Goal: Task Accomplishment & Management: Use online tool/utility

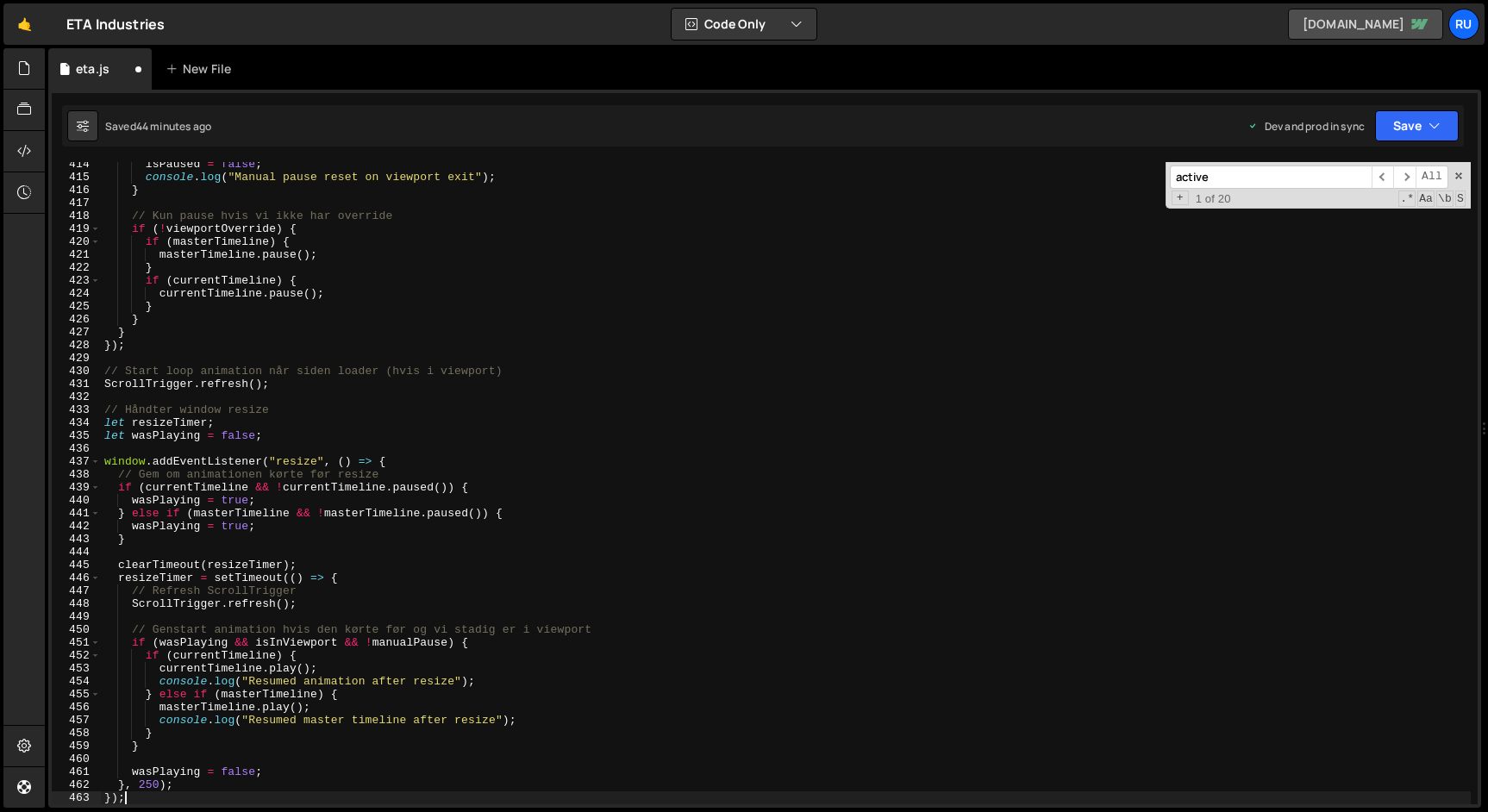
scroll to position [5343, 0]
click at [1399, 115] on button "Save" at bounding box center [1417, 126] width 84 height 31
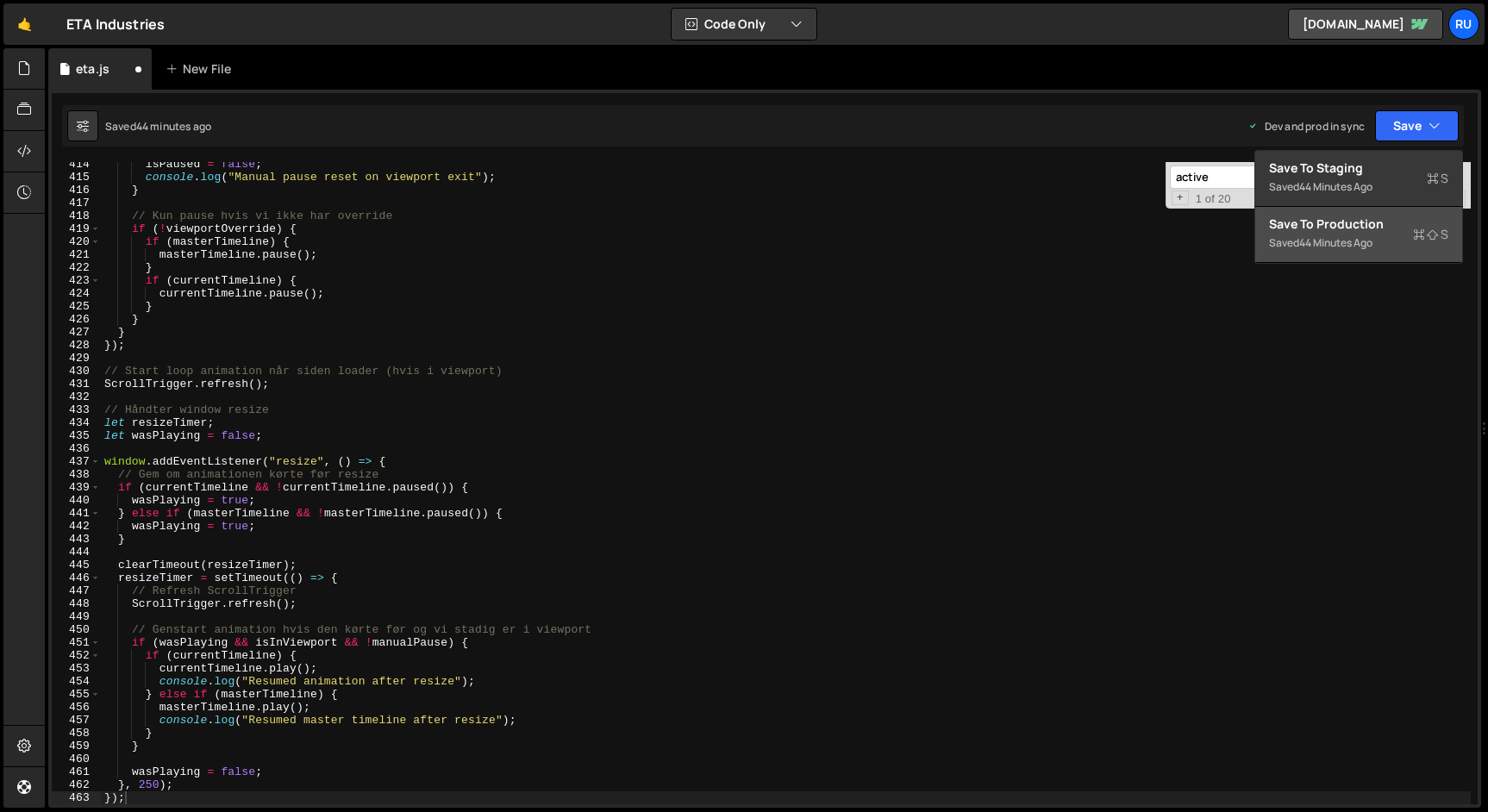
click at [1379, 233] on div "Saved 44 minutes ago" at bounding box center [1358, 243] width 179 height 20
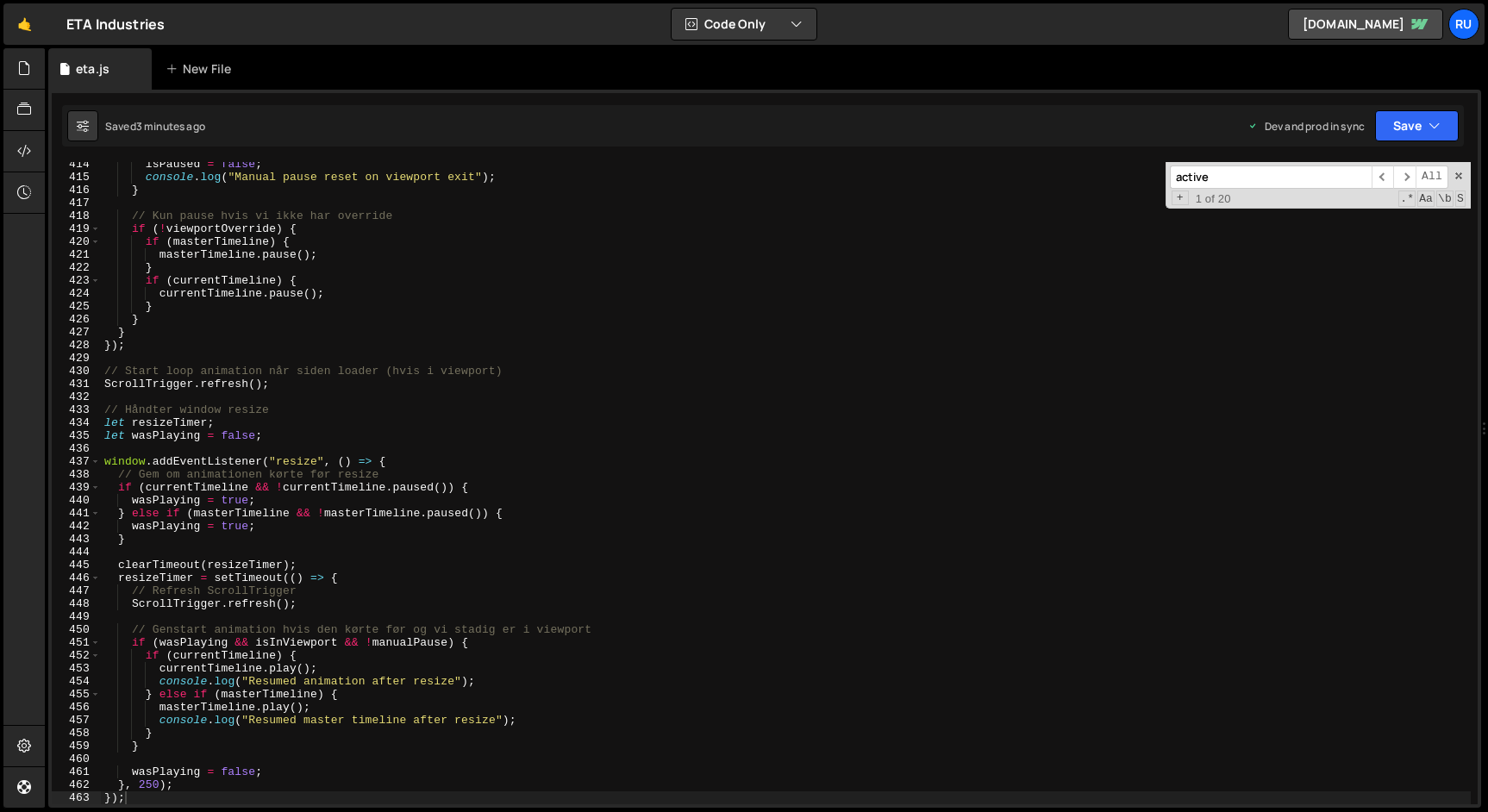
click at [303, 369] on div "isPaused = false ; console . log ( "Manual pause reset on viewport exit" ) ; } …" at bounding box center [785, 491] width 1370 height 668
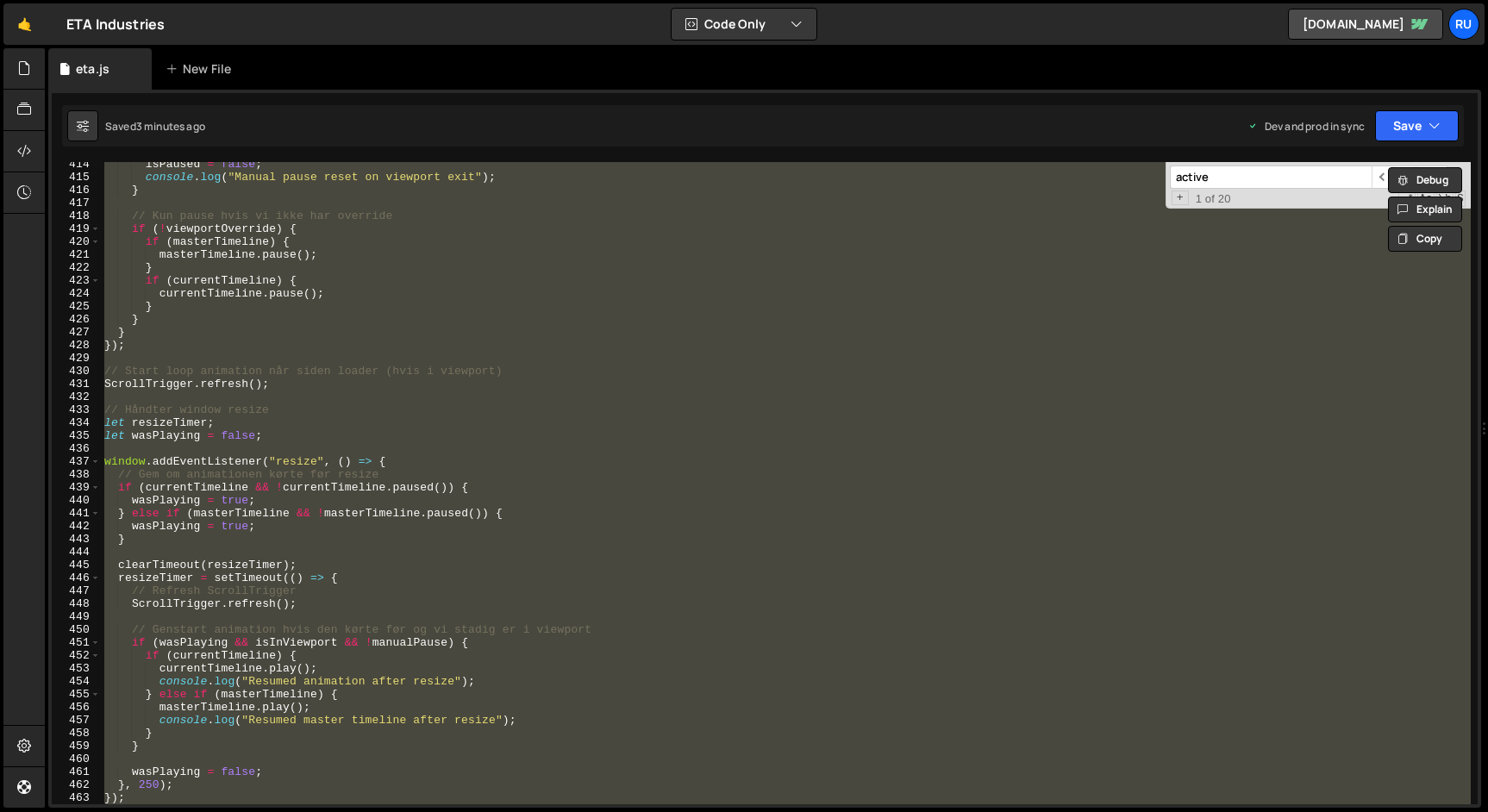
paste textarea
type textarea "});"
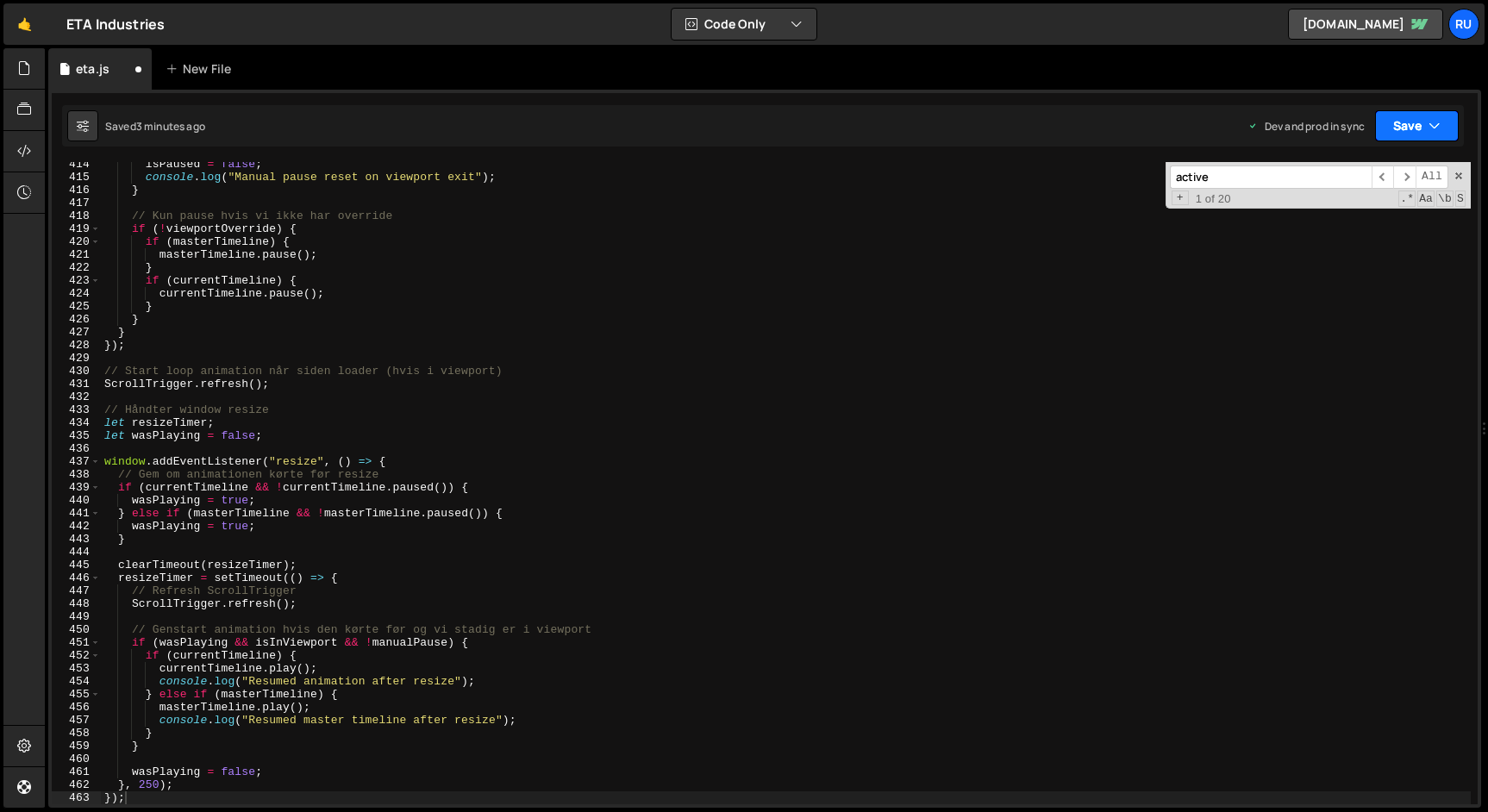
click at [1432, 116] on button "Save" at bounding box center [1417, 126] width 84 height 31
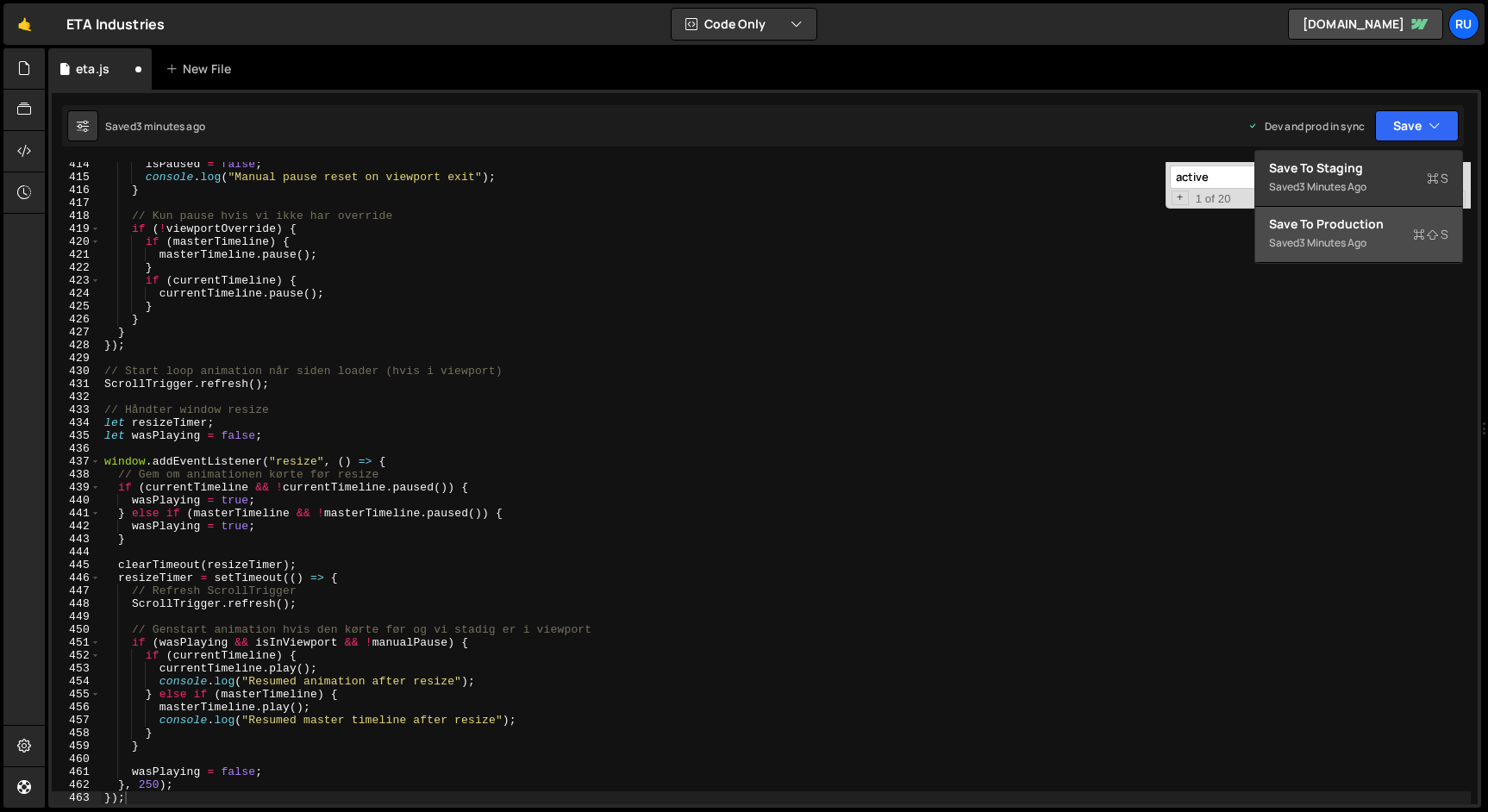
click at [1387, 211] on button "Save to Production S Saved 3 minutes ago" at bounding box center [1358, 234] width 207 height 56
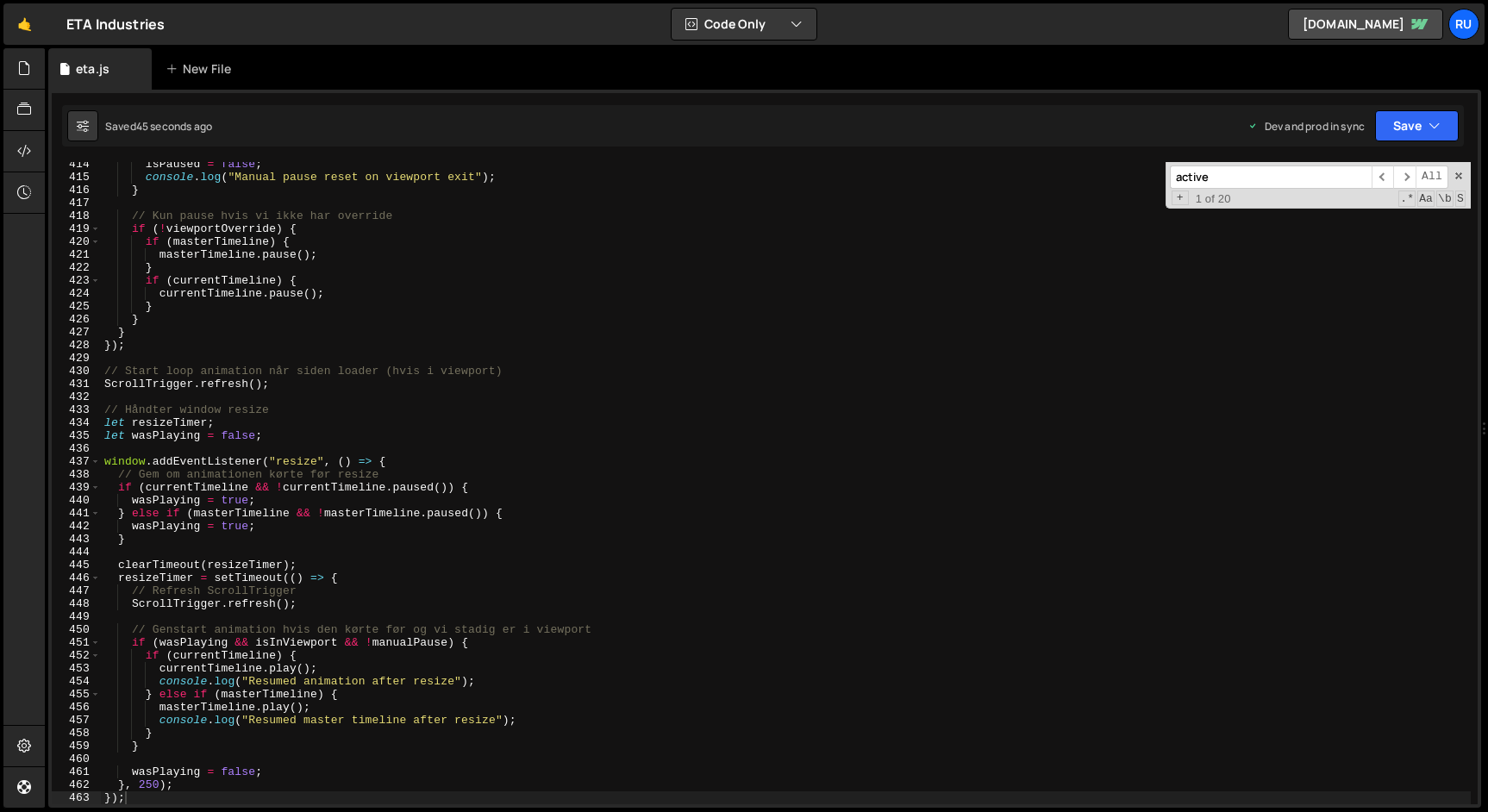
click at [279, 357] on div "isPaused = false ; console . log ( "Manual pause reset on viewport exit" ) ; } …" at bounding box center [785, 491] width 1370 height 668
paste textarea
click at [1425, 122] on button "Save" at bounding box center [1417, 126] width 84 height 31
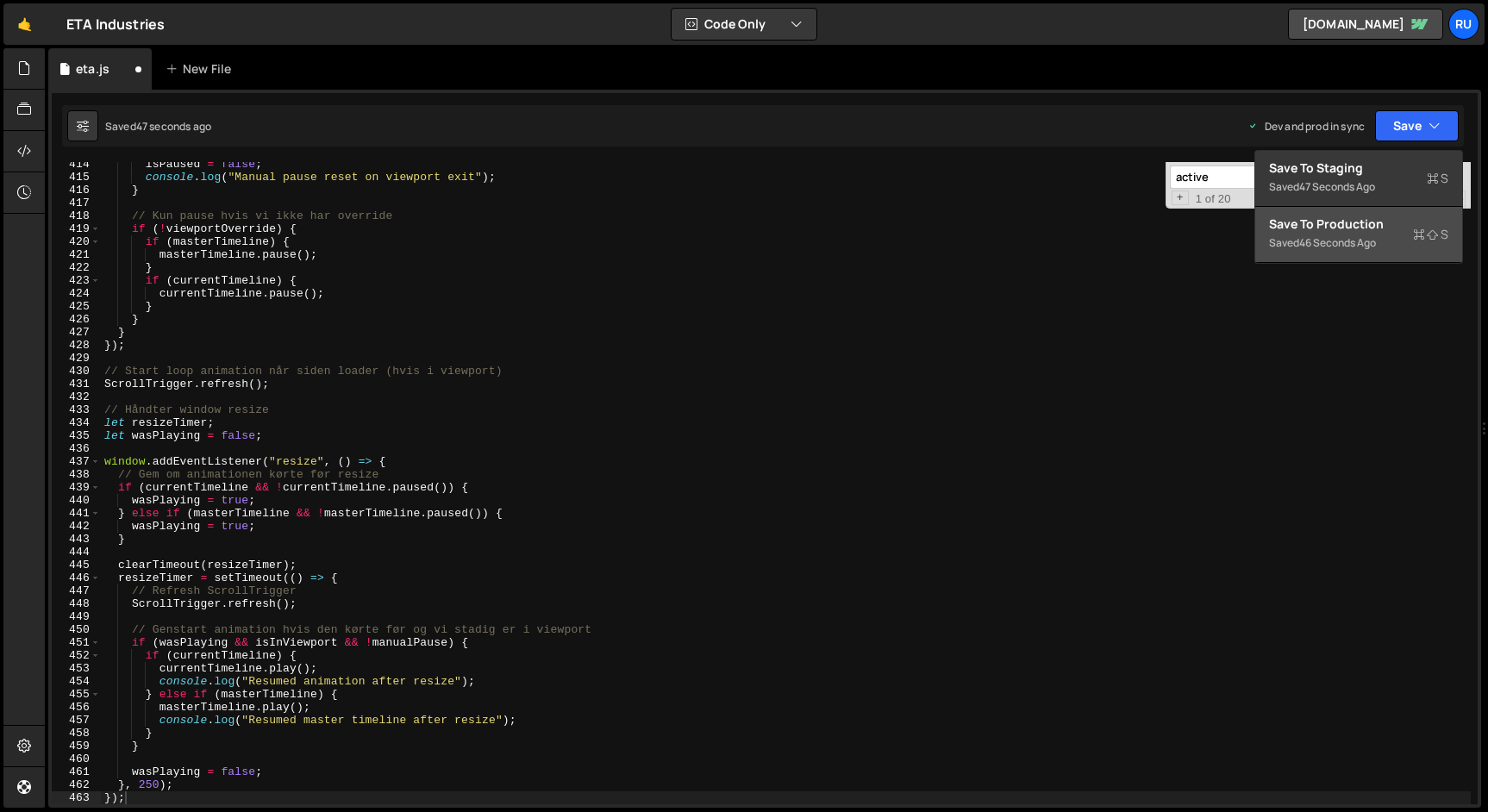
click at [1396, 229] on div "Save to Production S" at bounding box center [1358, 224] width 179 height 18
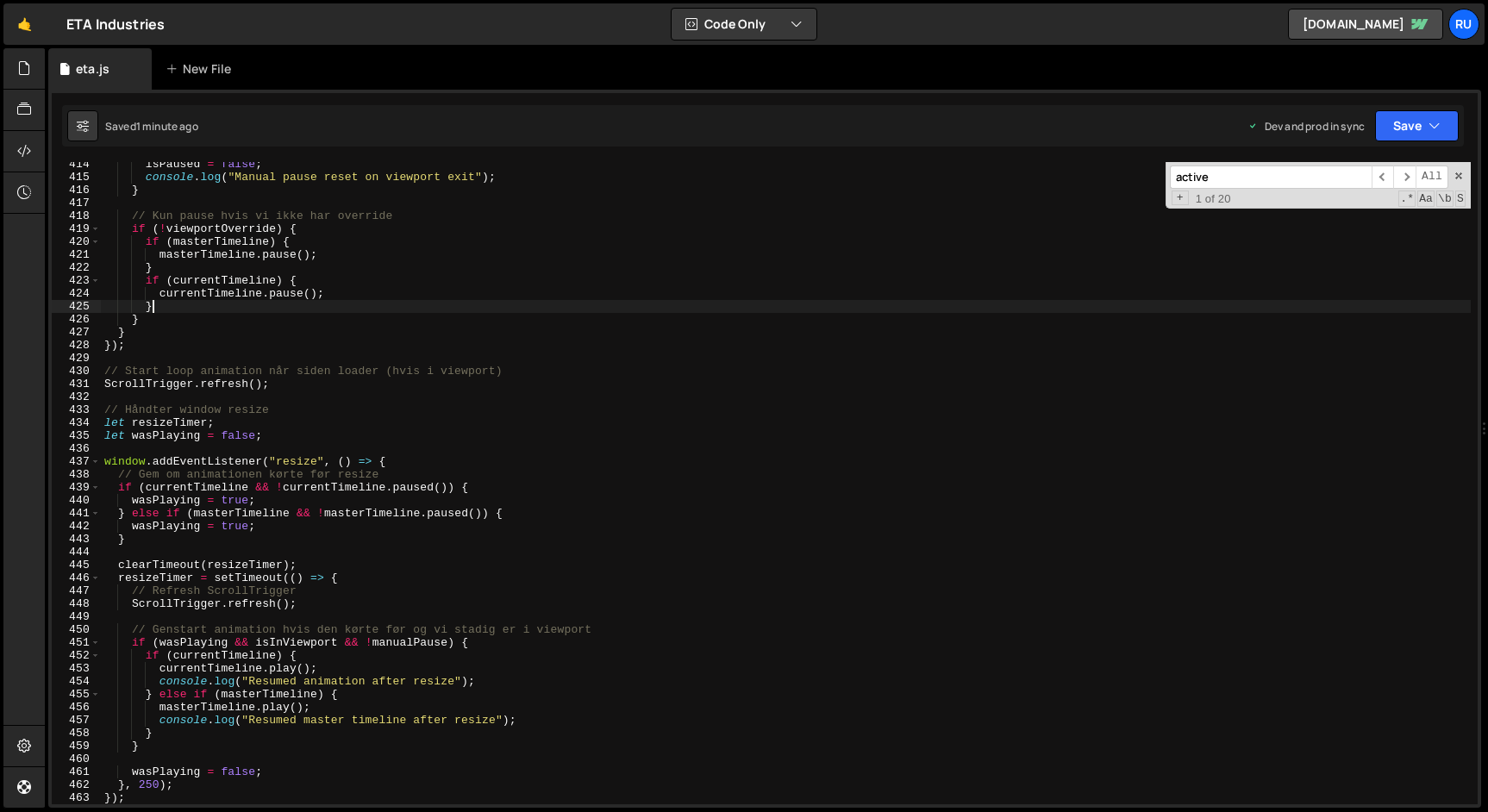
click at [318, 302] on div "isPaused = false ; console . log ( "Manual pause reset on viewport exit" ) ; } …" at bounding box center [785, 491] width 1370 height 668
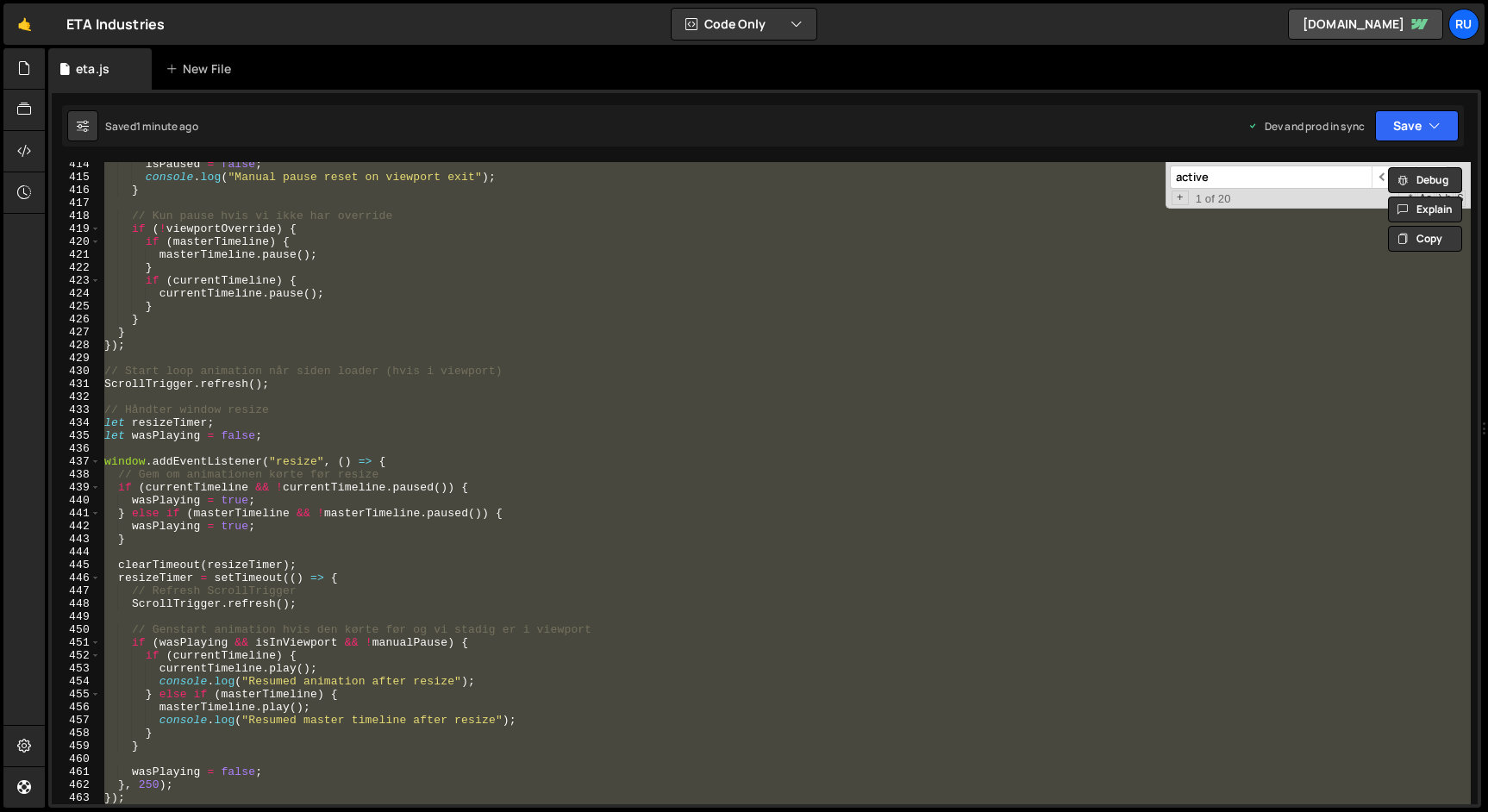
paste textarea
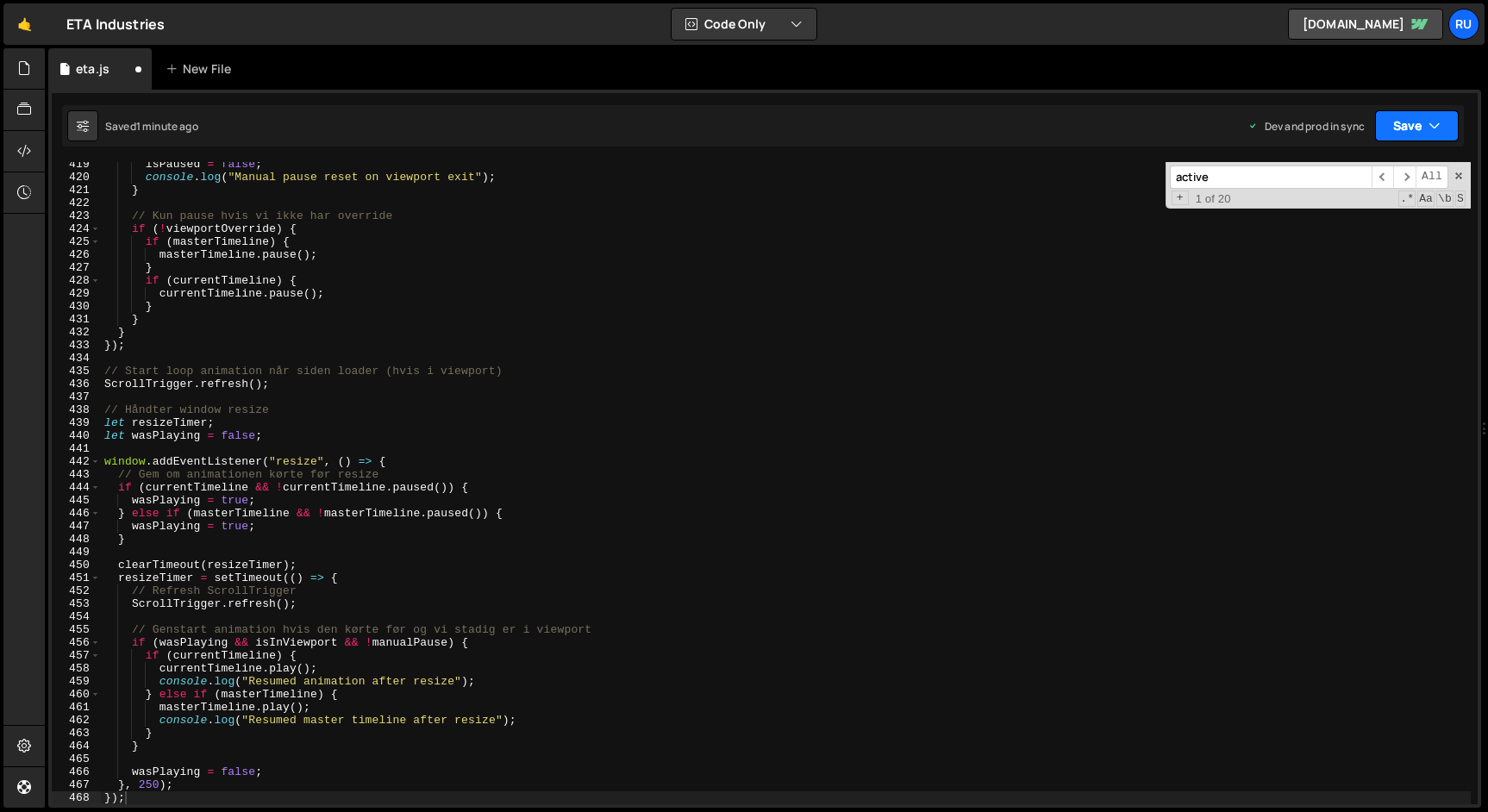
click at [1408, 123] on button "Save" at bounding box center [1417, 126] width 84 height 31
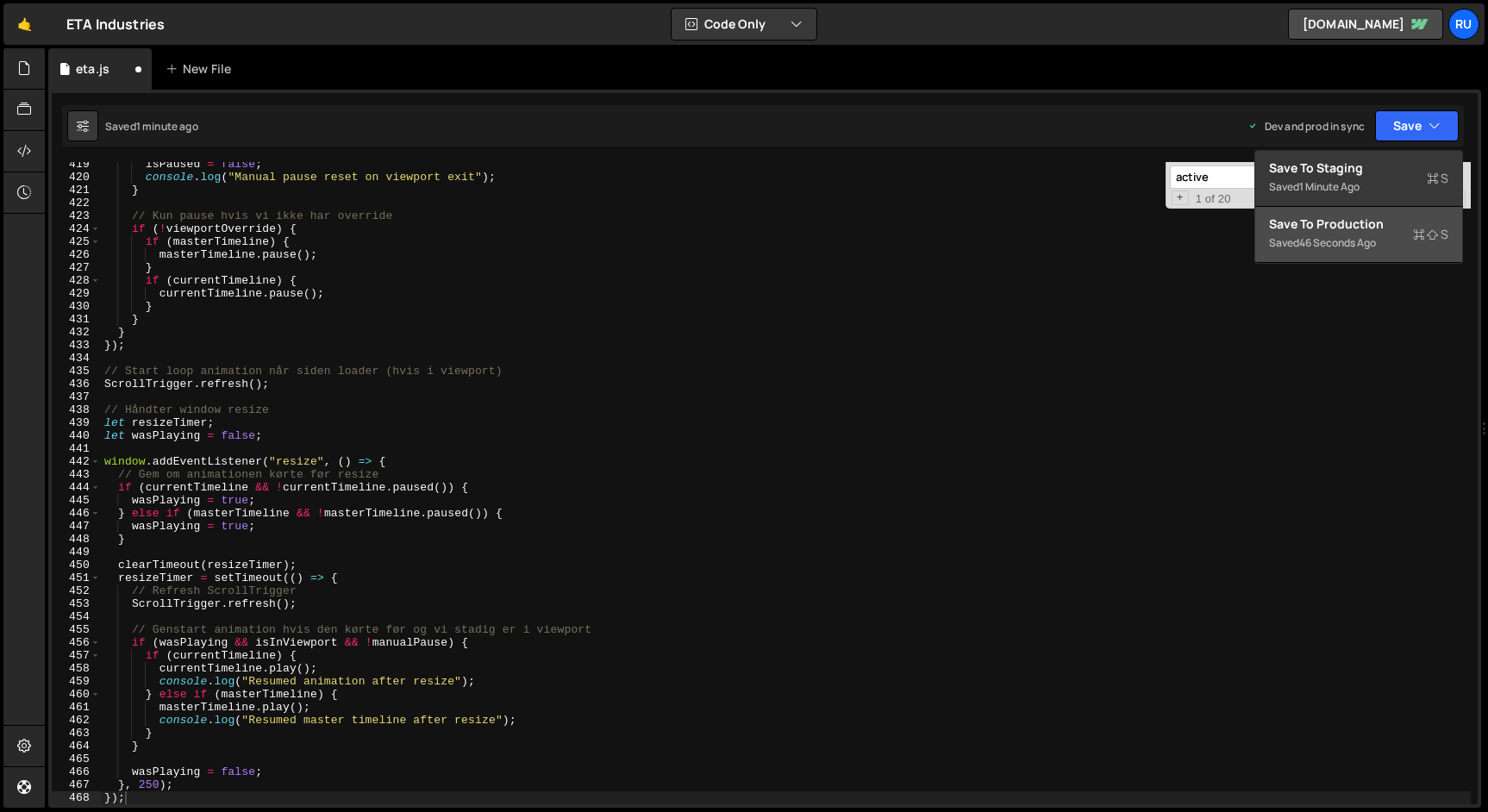
click at [1364, 242] on div "46 seconds ago" at bounding box center [1337, 242] width 77 height 15
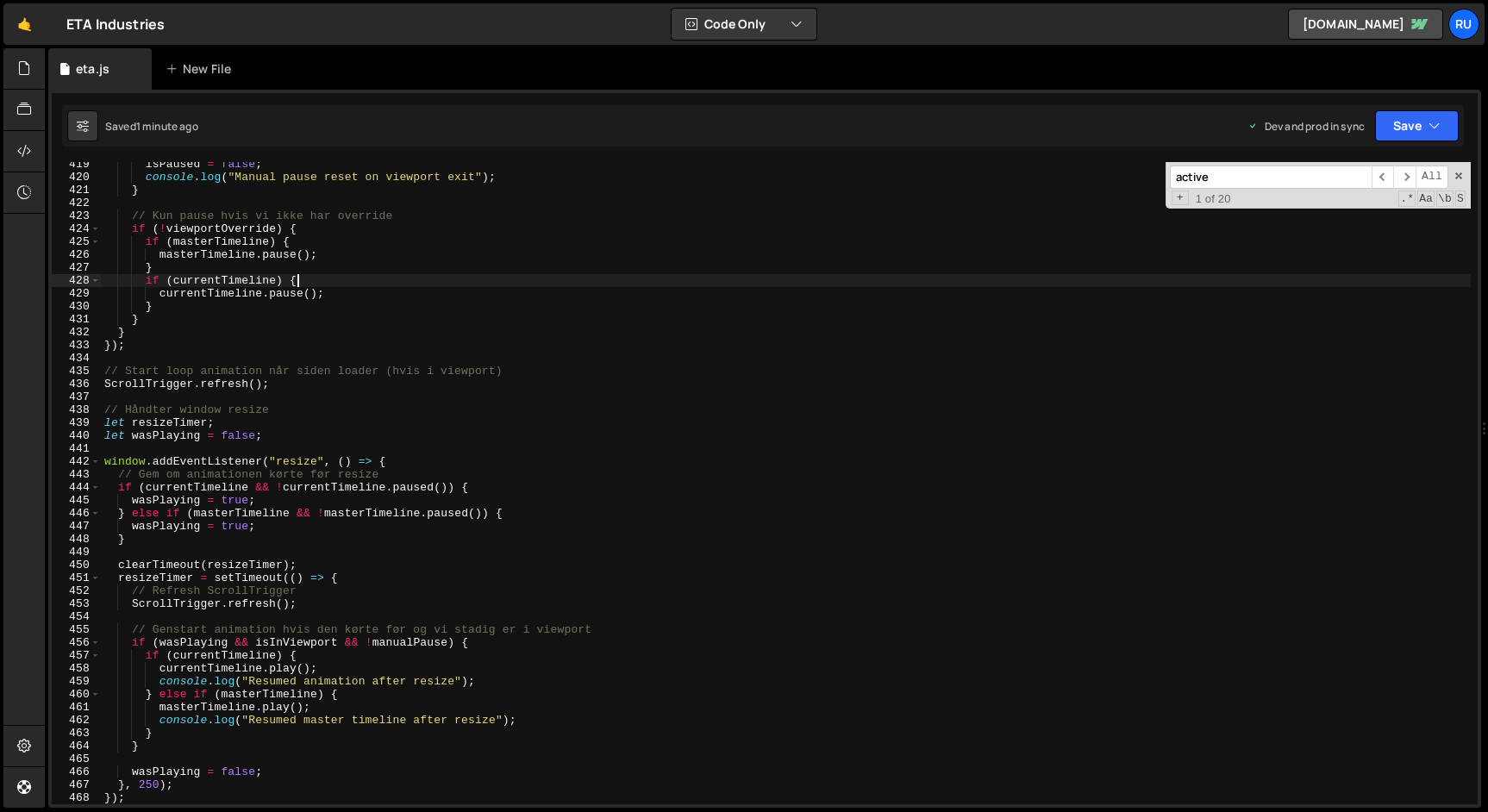
click at [319, 279] on div "isPaused = false ; console . log ( "Manual pause reset on viewport exit" ) ; } …" at bounding box center [785, 491] width 1370 height 668
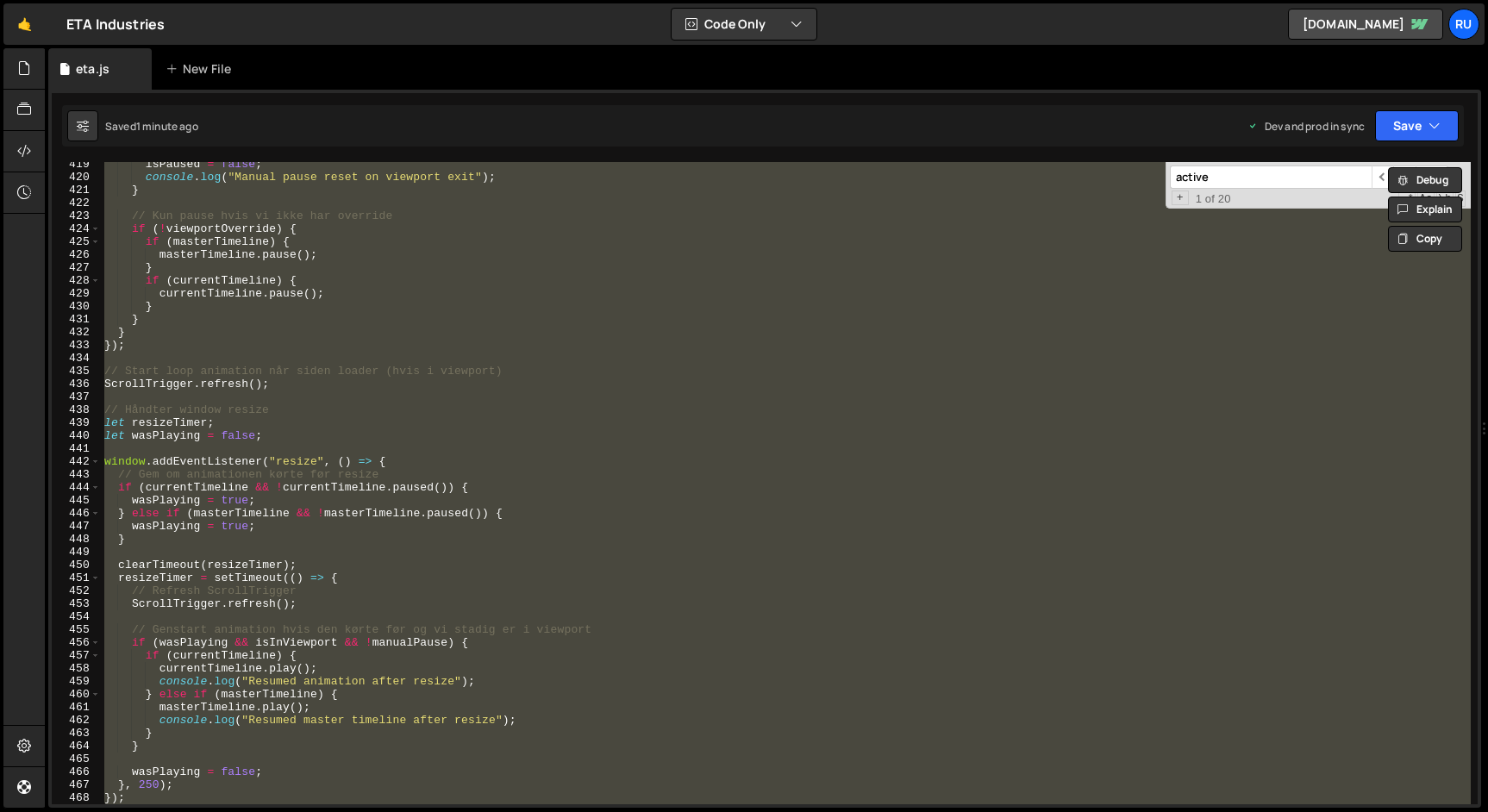
paste textarea
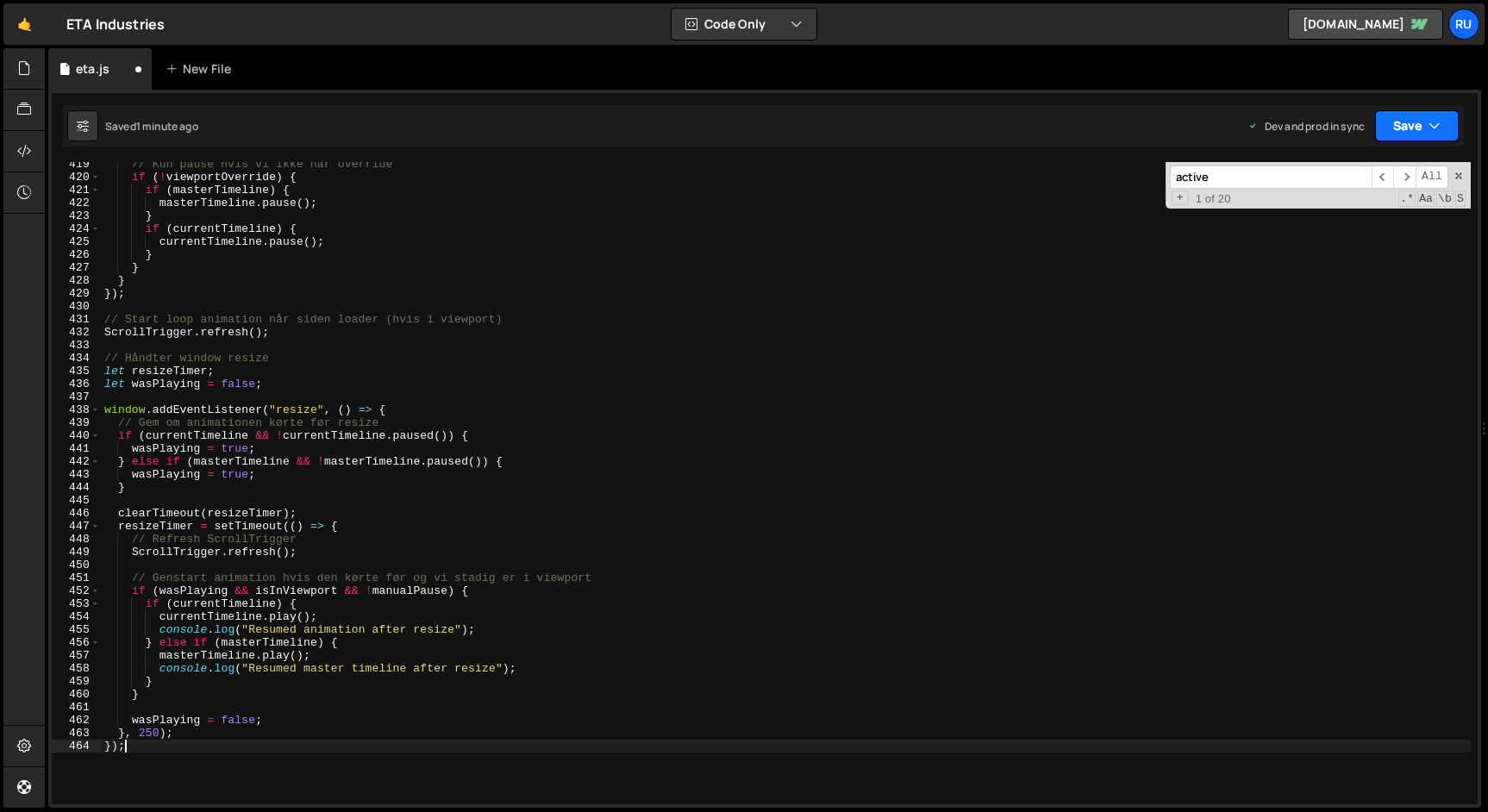
click at [1411, 130] on button "Save" at bounding box center [1417, 126] width 84 height 31
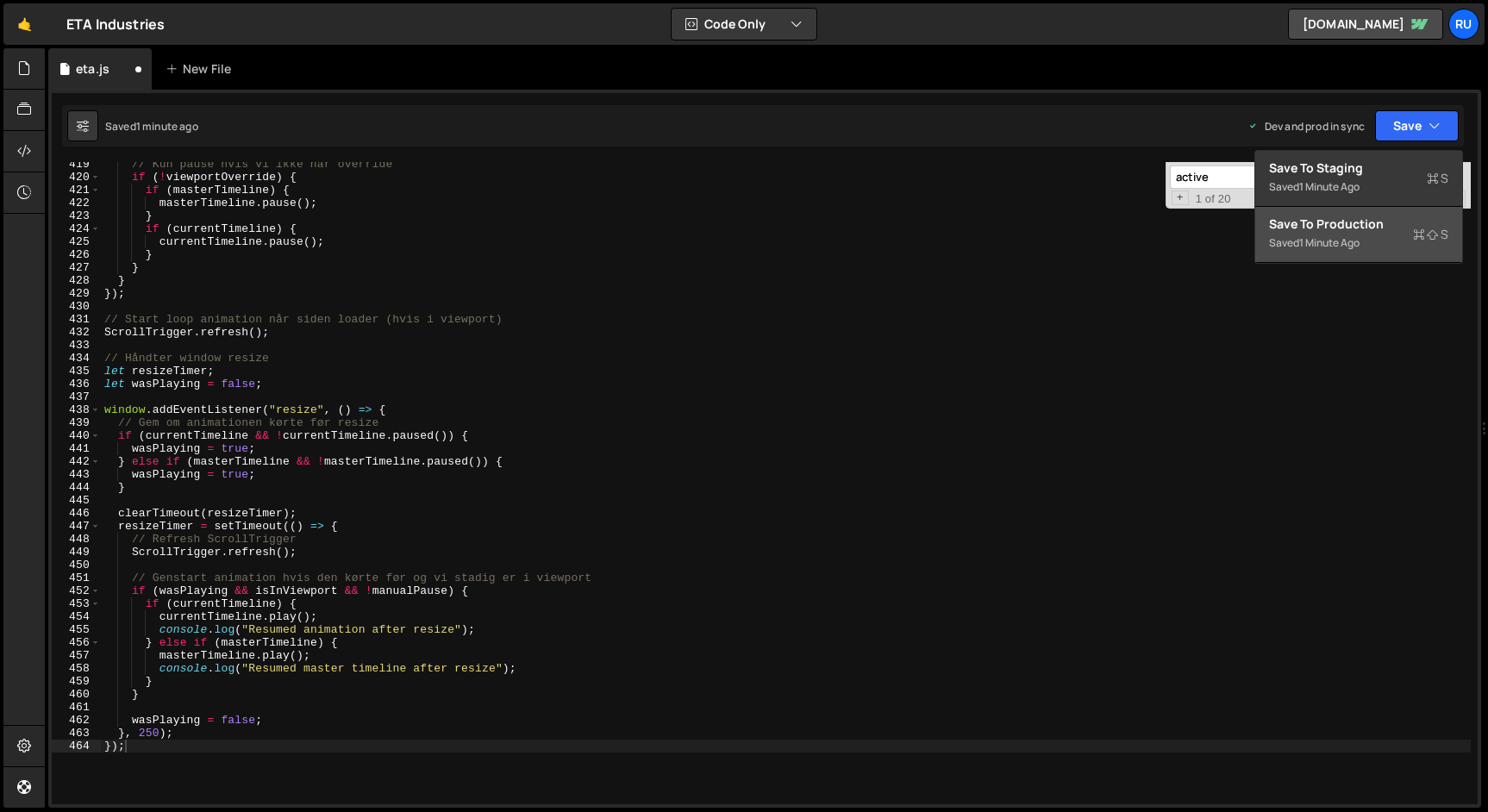
click at [1353, 221] on div "Save to Production S" at bounding box center [1358, 224] width 179 height 18
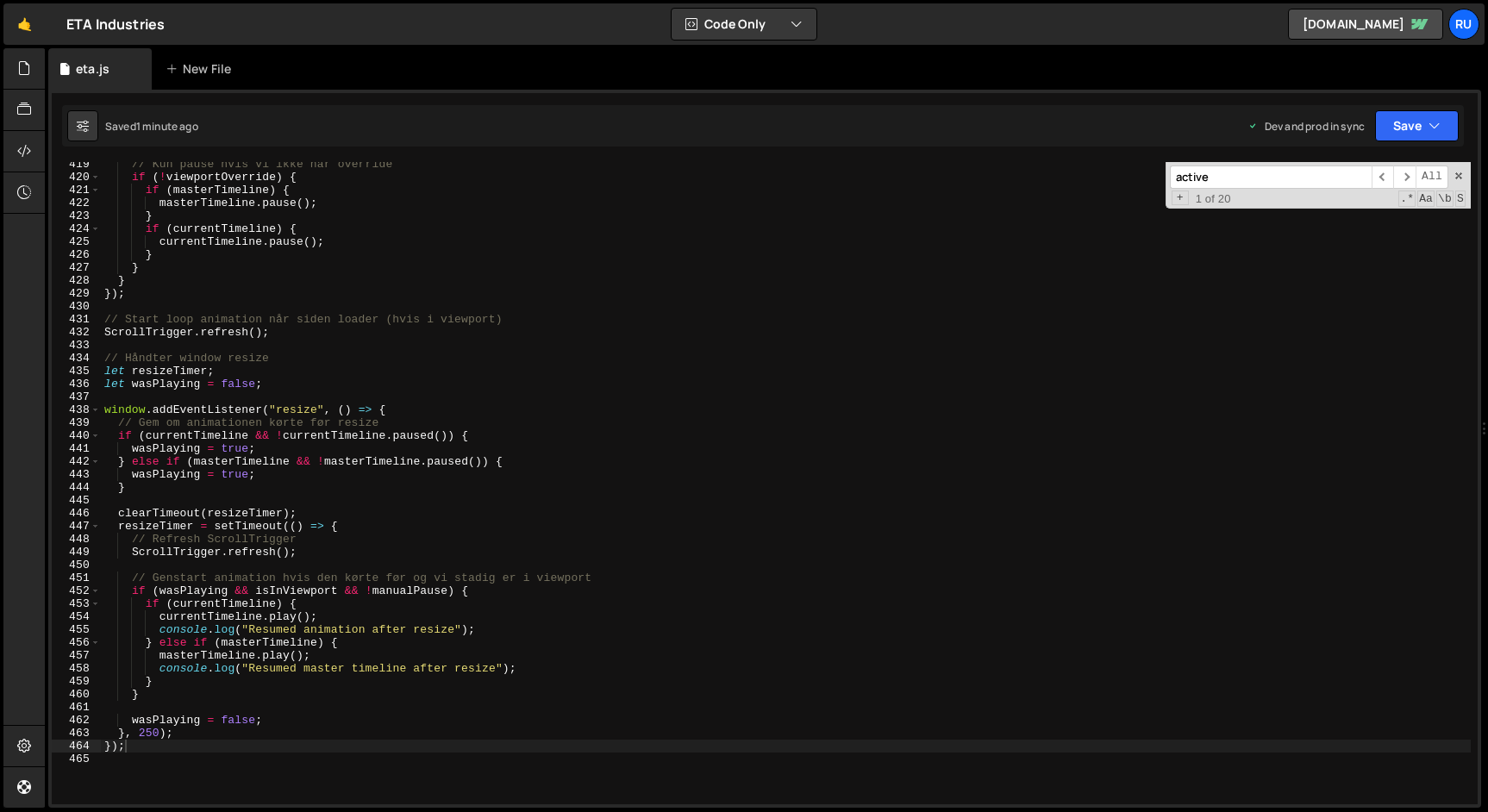
click at [324, 420] on div "// Kun pause hvis vi ikke har override if ( ! viewportOverride ) { if ( masterT…" at bounding box center [785, 491] width 1370 height 668
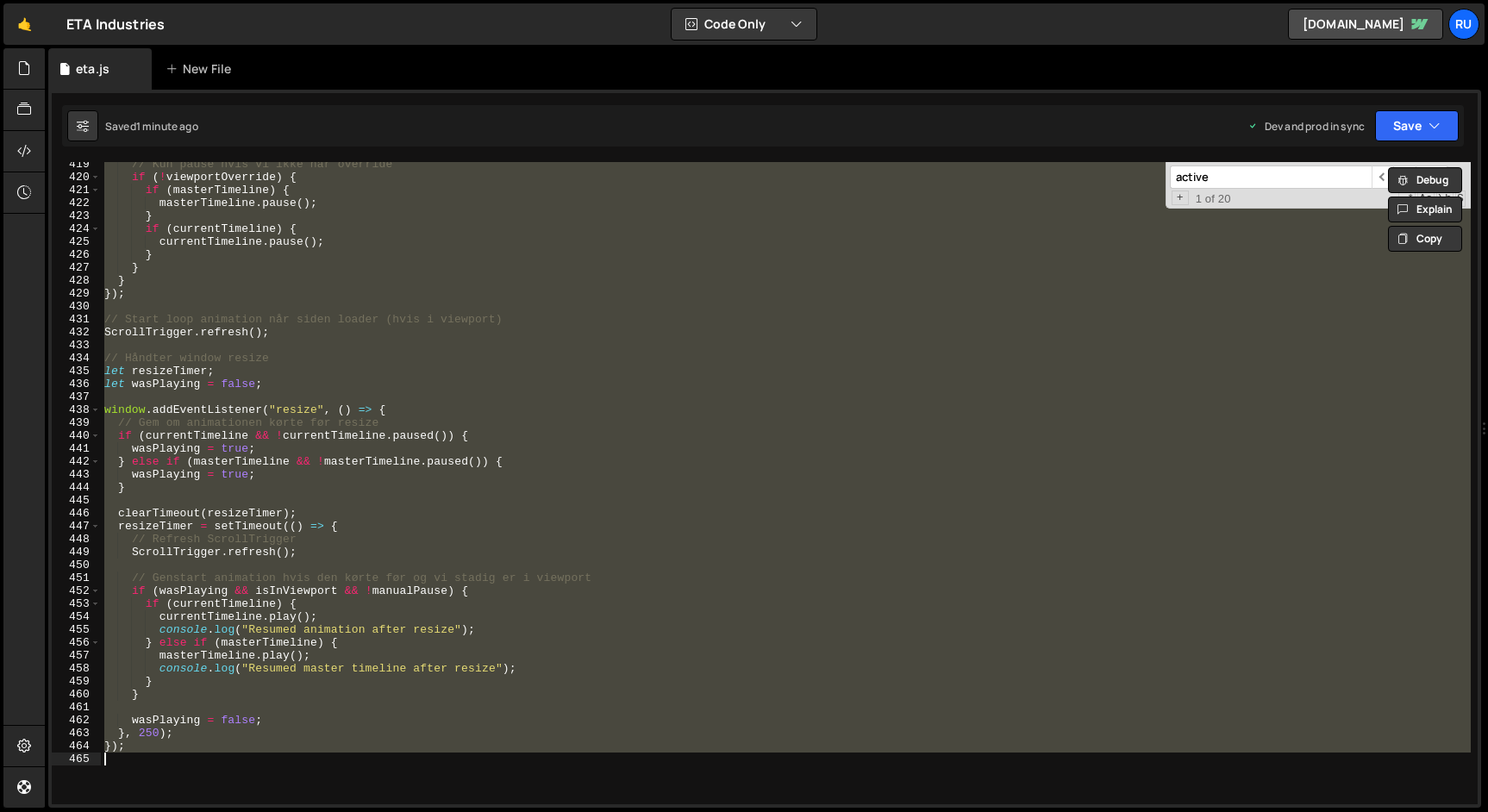
paste textarea
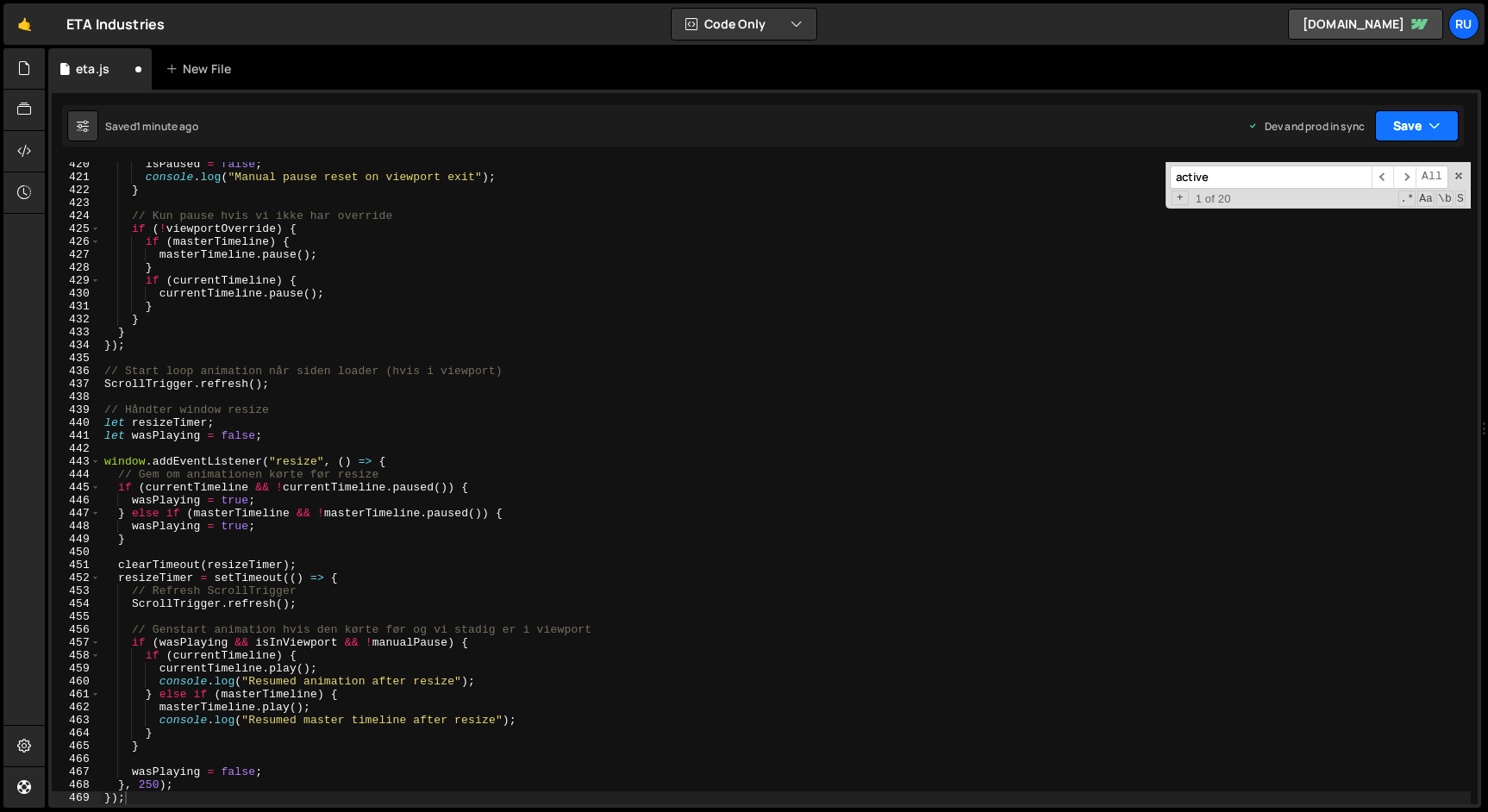
click at [1385, 122] on button "Save" at bounding box center [1417, 126] width 84 height 31
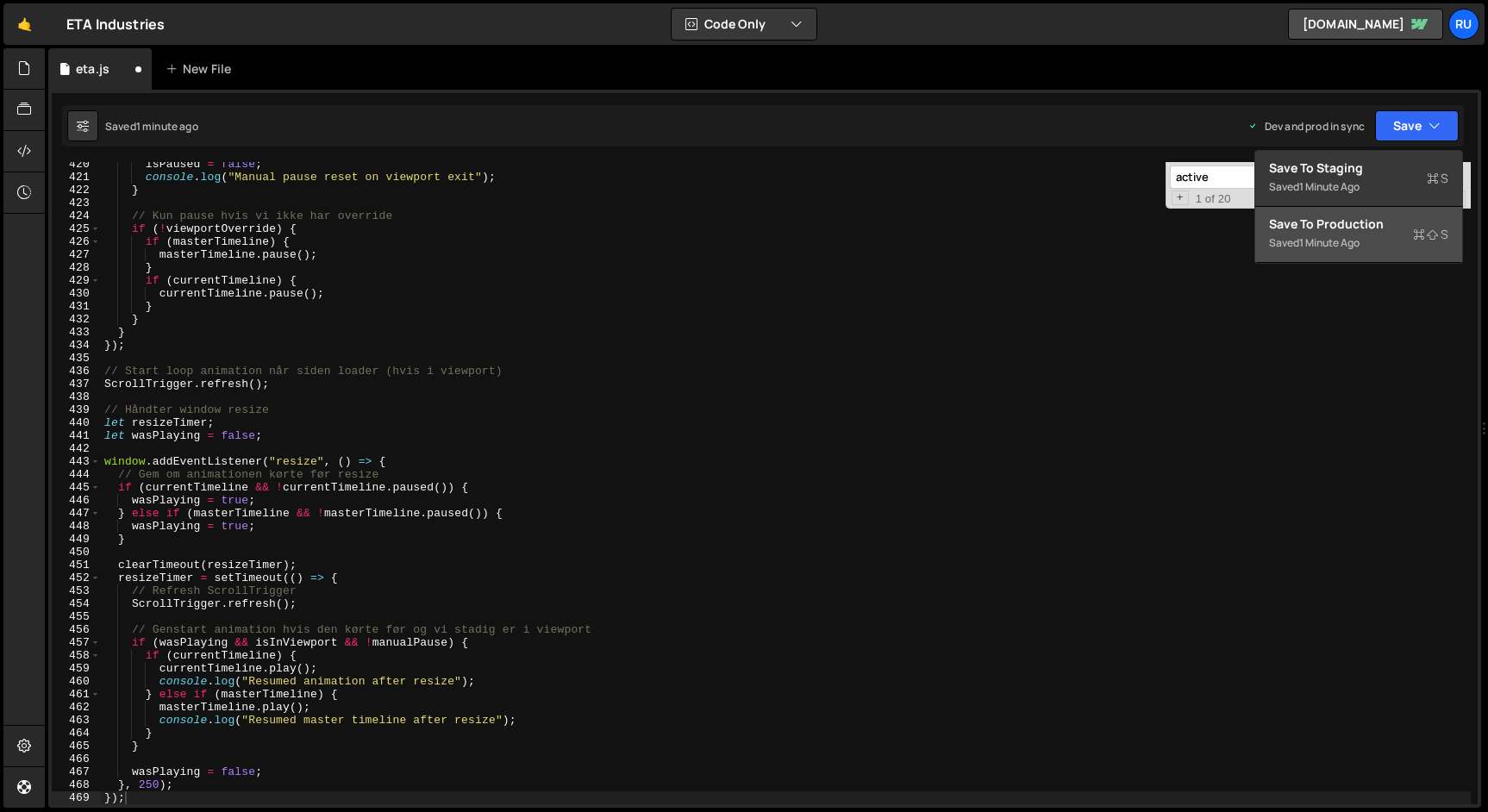
click at [1371, 224] on div "Save to Production S" at bounding box center [1358, 224] width 179 height 18
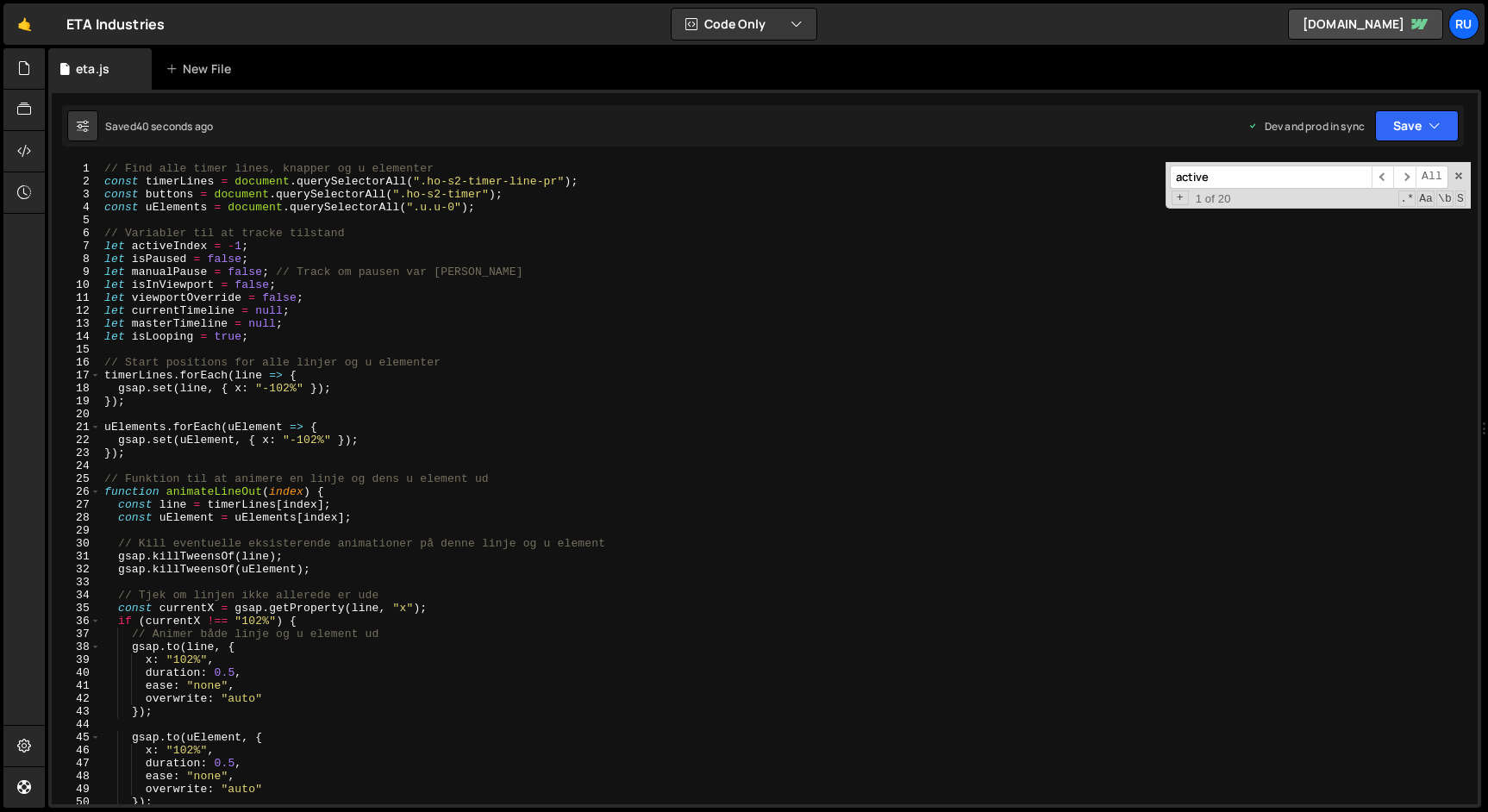
scroll to position [0, 0]
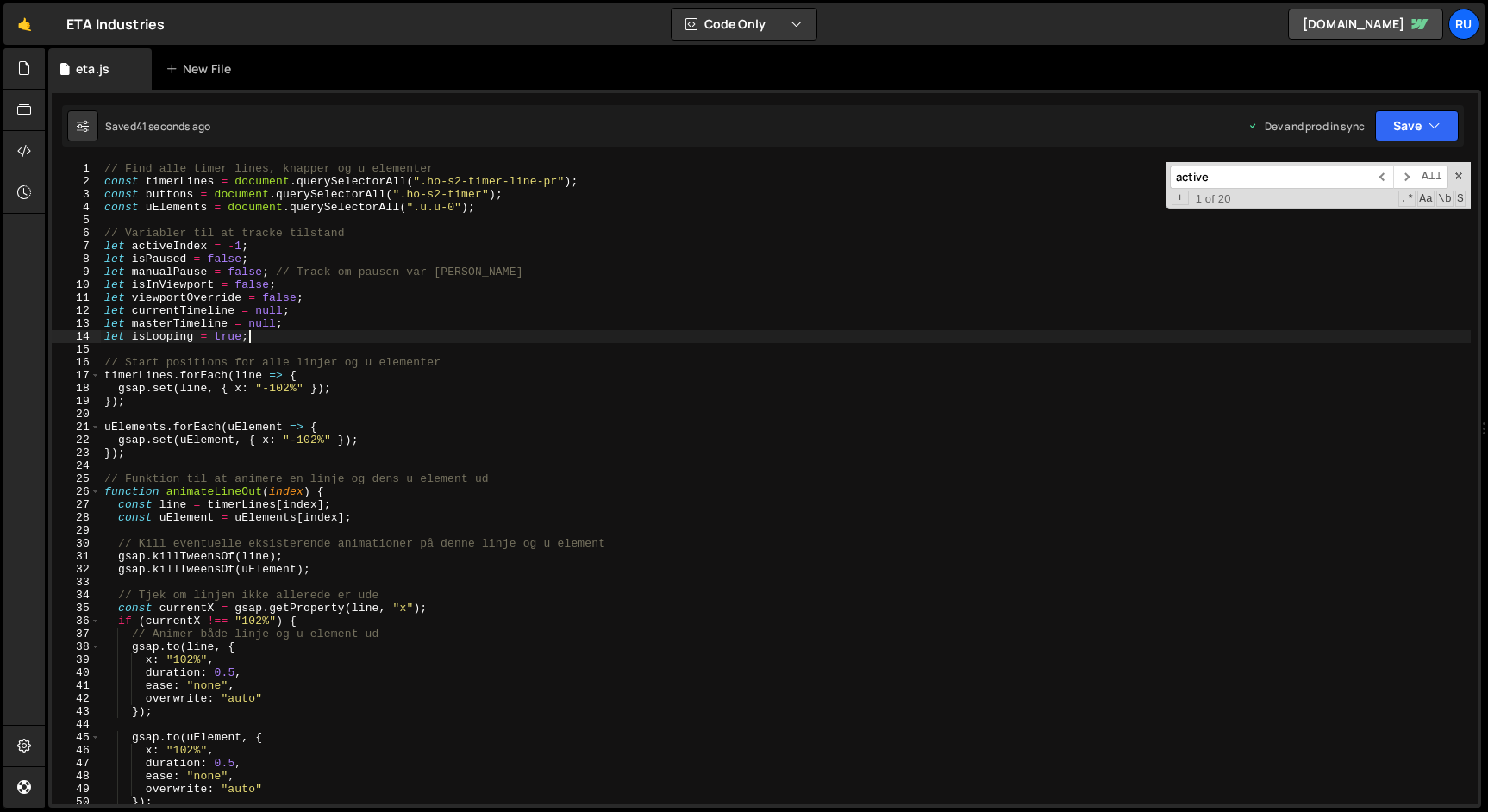
click at [467, 331] on div "// Find alle timer lines, knapper og u elementer const timerLines = document . …" at bounding box center [785, 495] width 1370 height 668
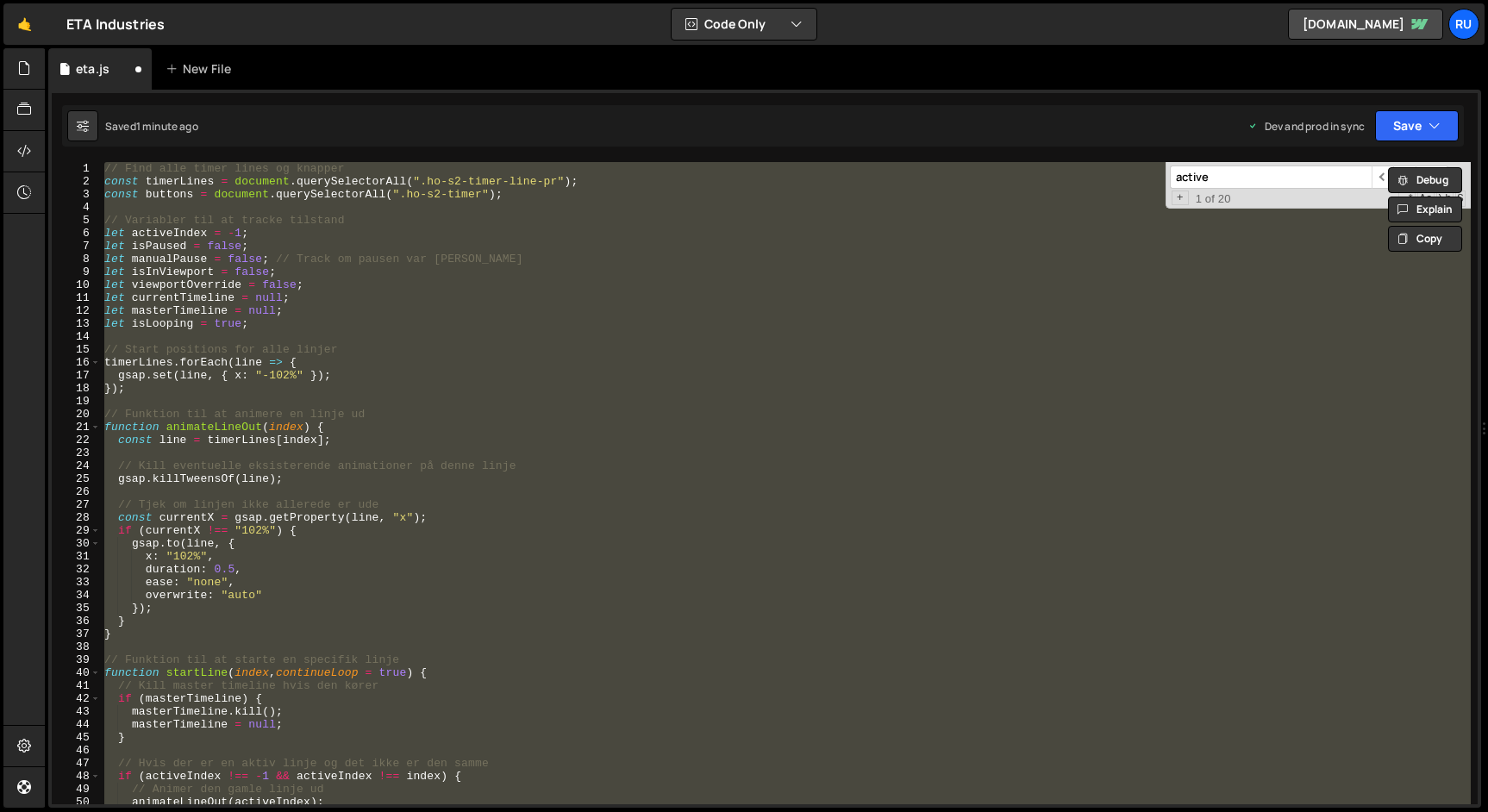
click at [472, 223] on div "// Find alle timer lines og knapper const timerLines = document . querySelector…" at bounding box center [785, 483] width 1370 height 642
paste textarea
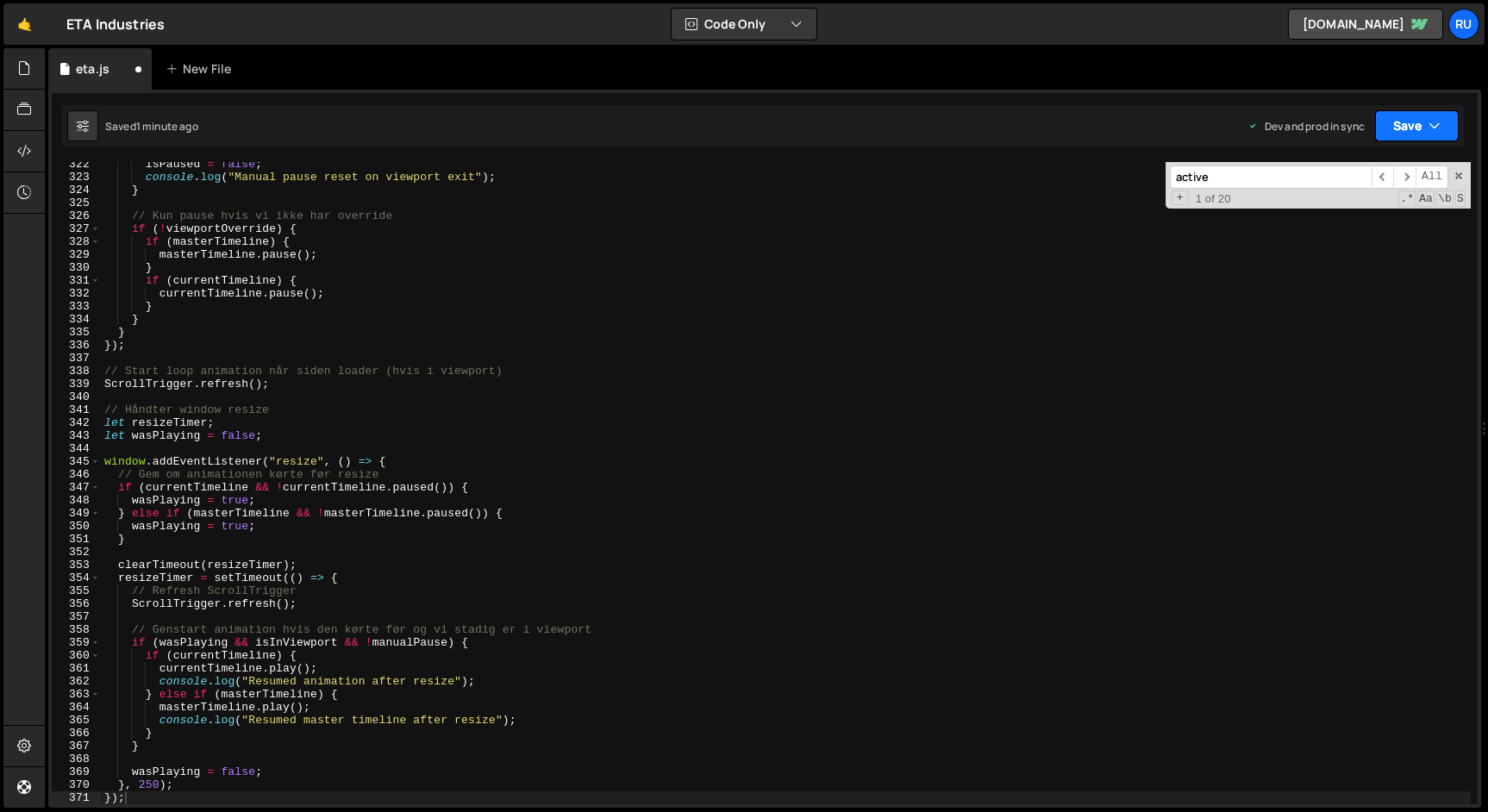
click at [1387, 115] on button "Save" at bounding box center [1417, 126] width 84 height 31
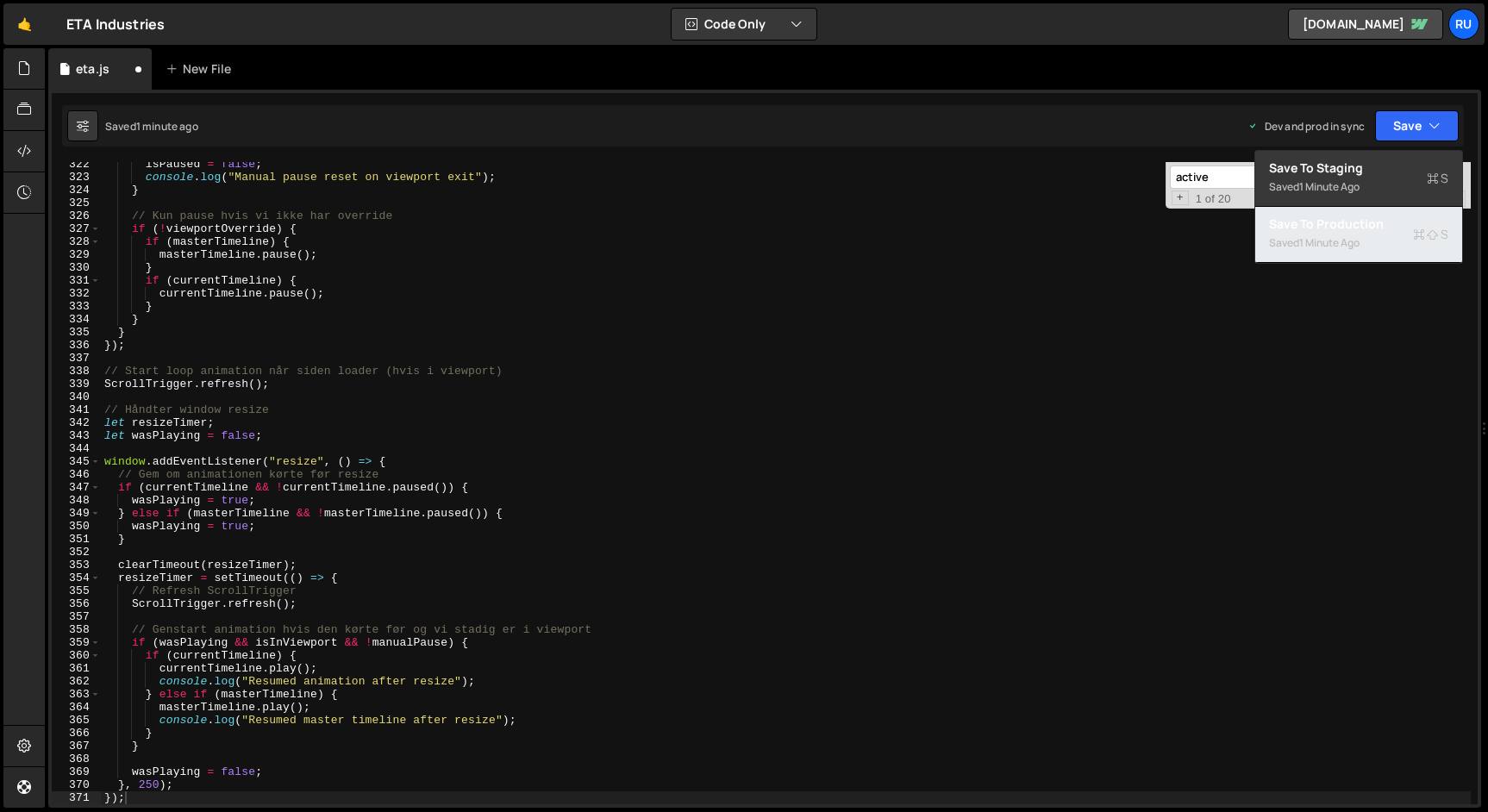
click at [1377, 234] on div "Saved 1 minute ago" at bounding box center [1358, 243] width 179 height 20
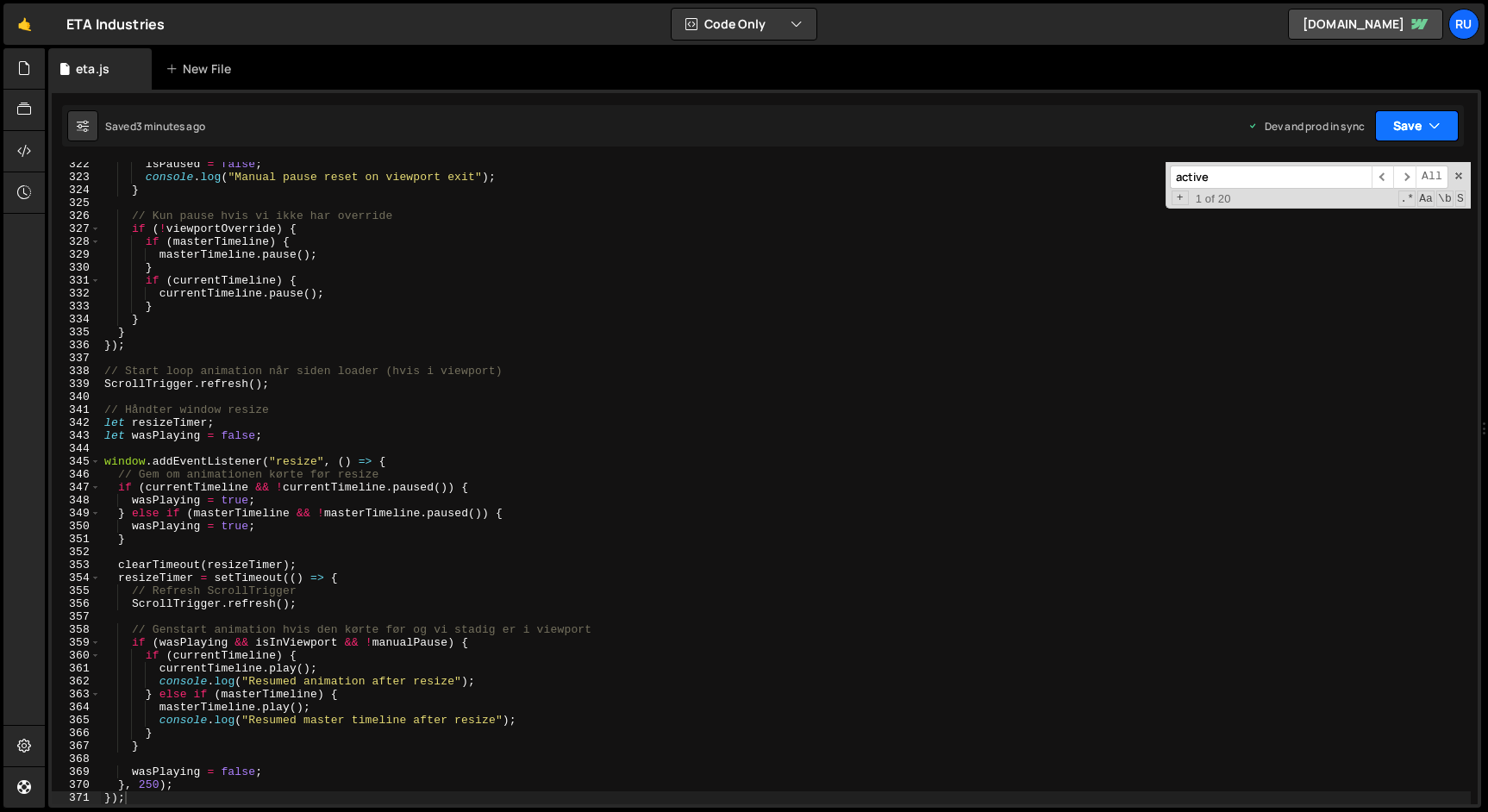
click at [1390, 129] on button "Save" at bounding box center [1417, 126] width 84 height 31
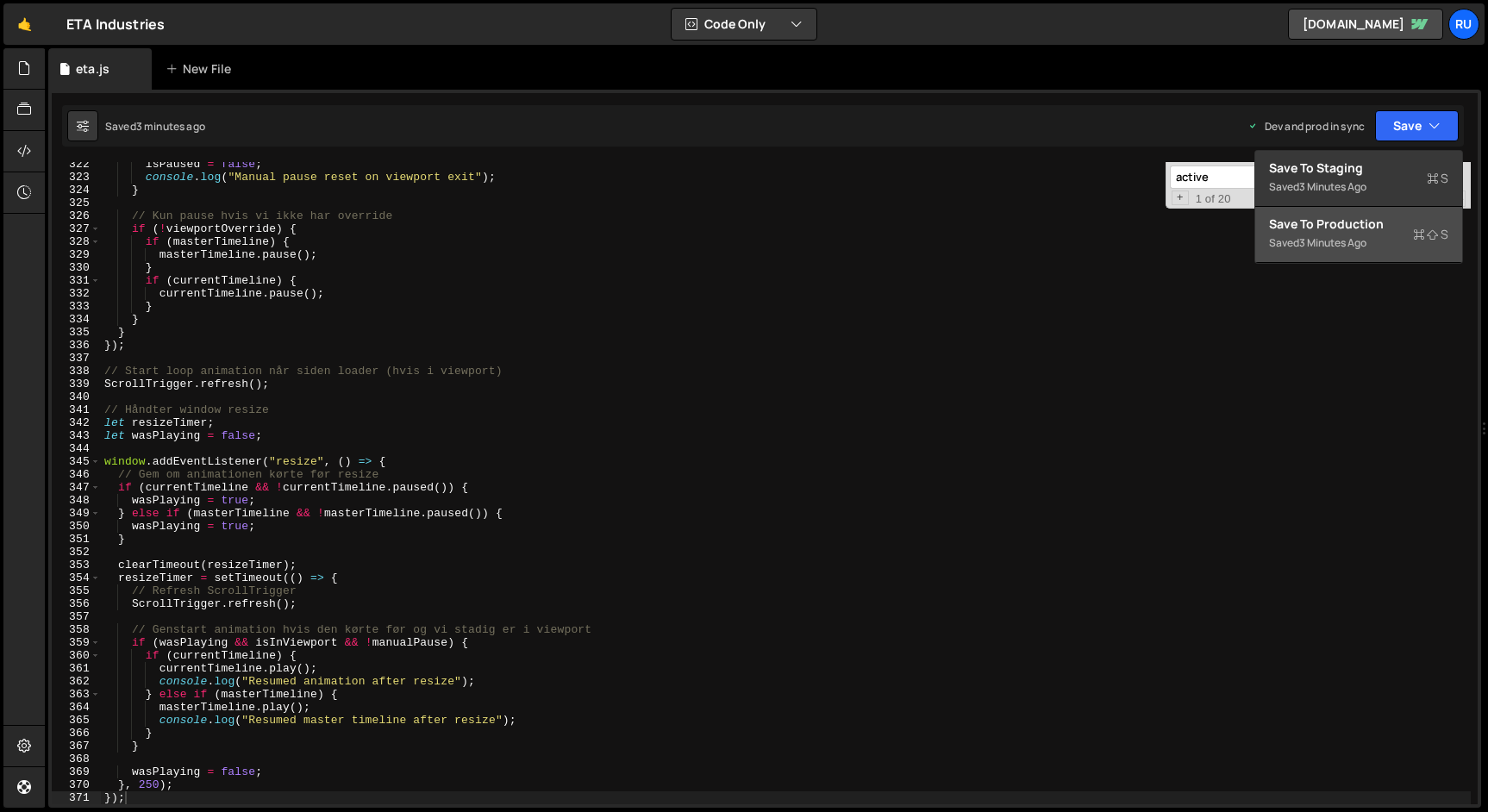
click at [1335, 236] on div "3 minutes ago" at bounding box center [1332, 242] width 67 height 15
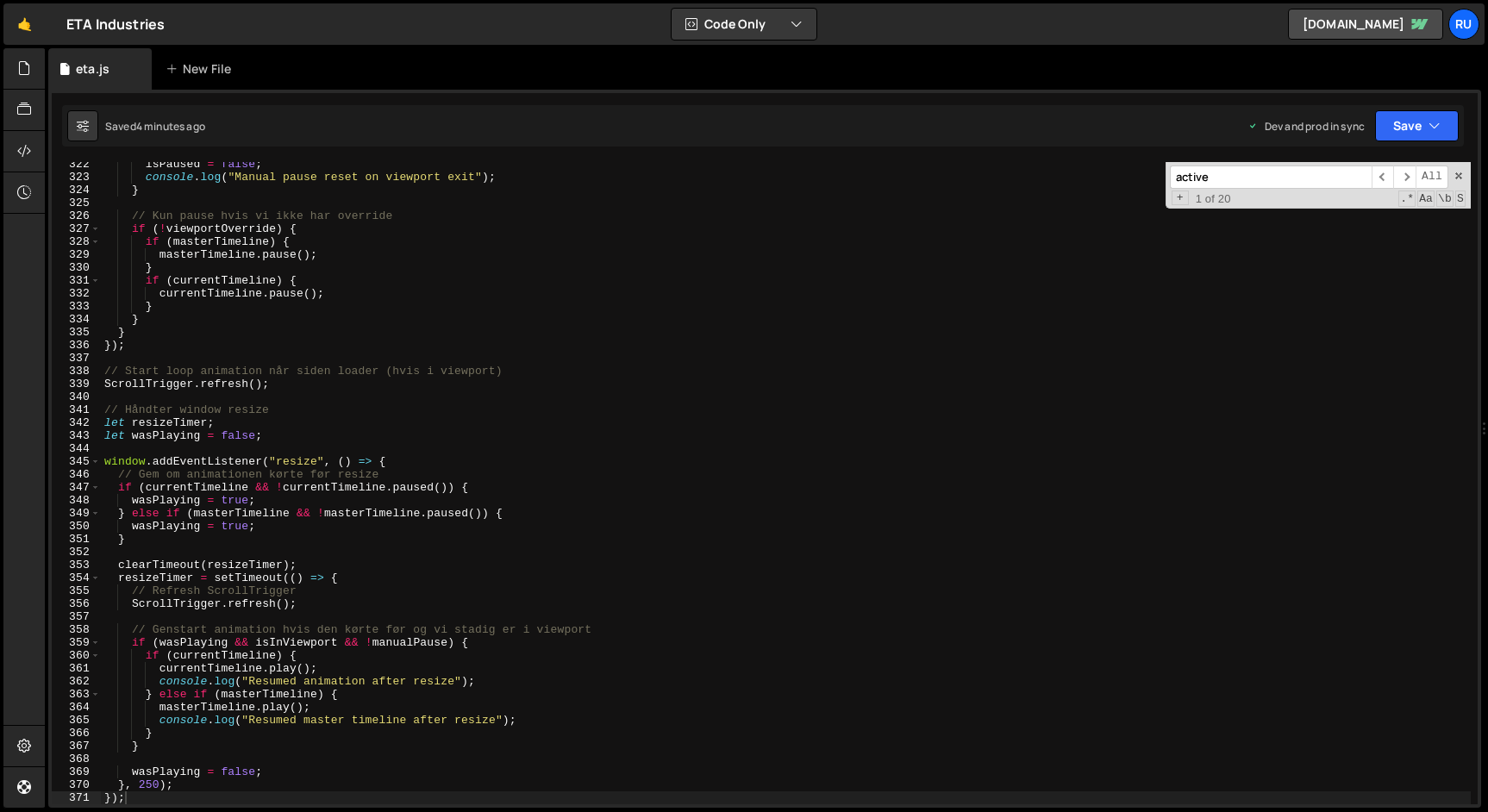
click at [513, 439] on div "isPaused = false ; console . log ( "Manual pause reset on viewport exit" ) ; } …" at bounding box center [785, 491] width 1370 height 668
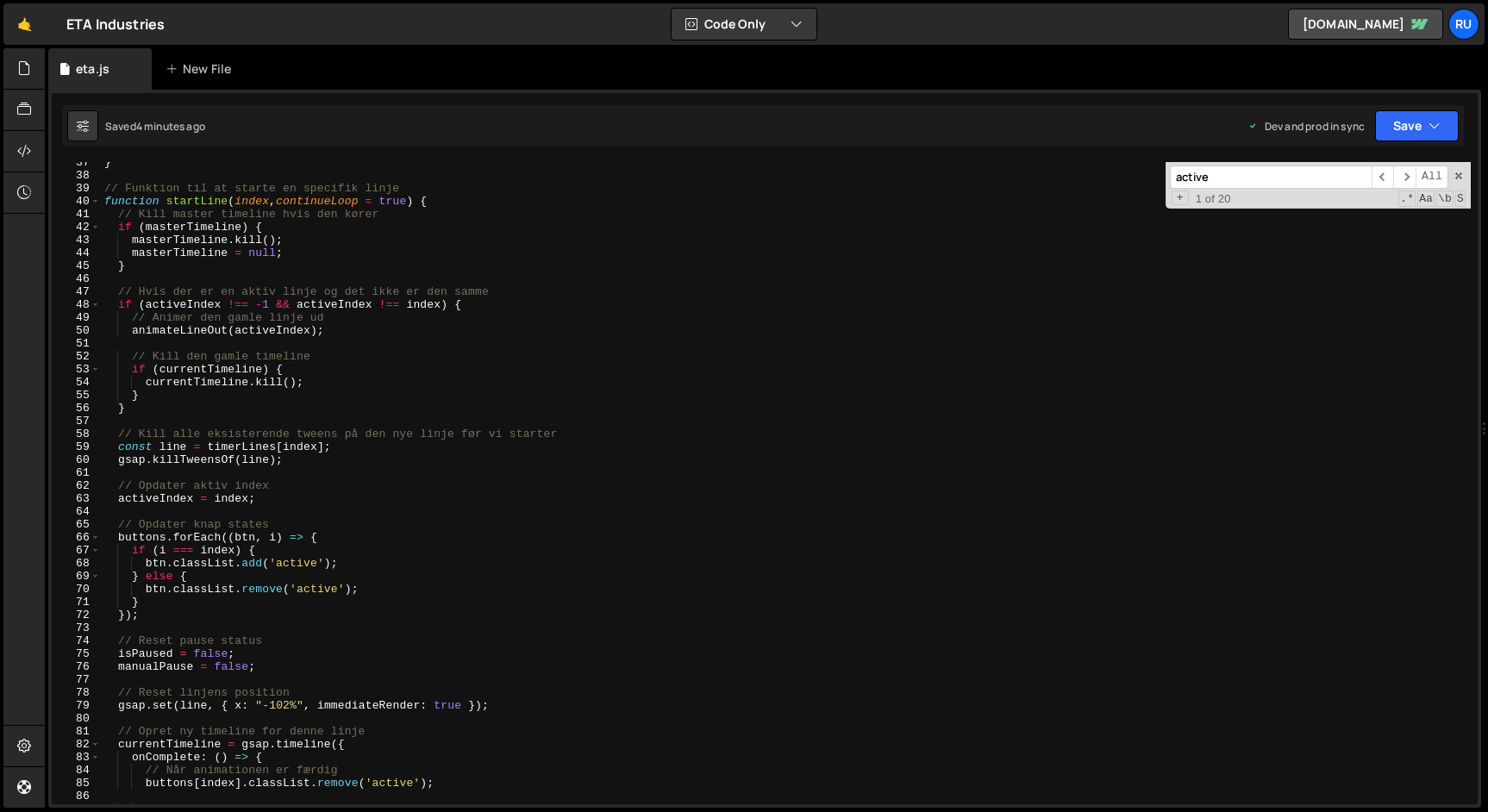
scroll to position [0, 0]
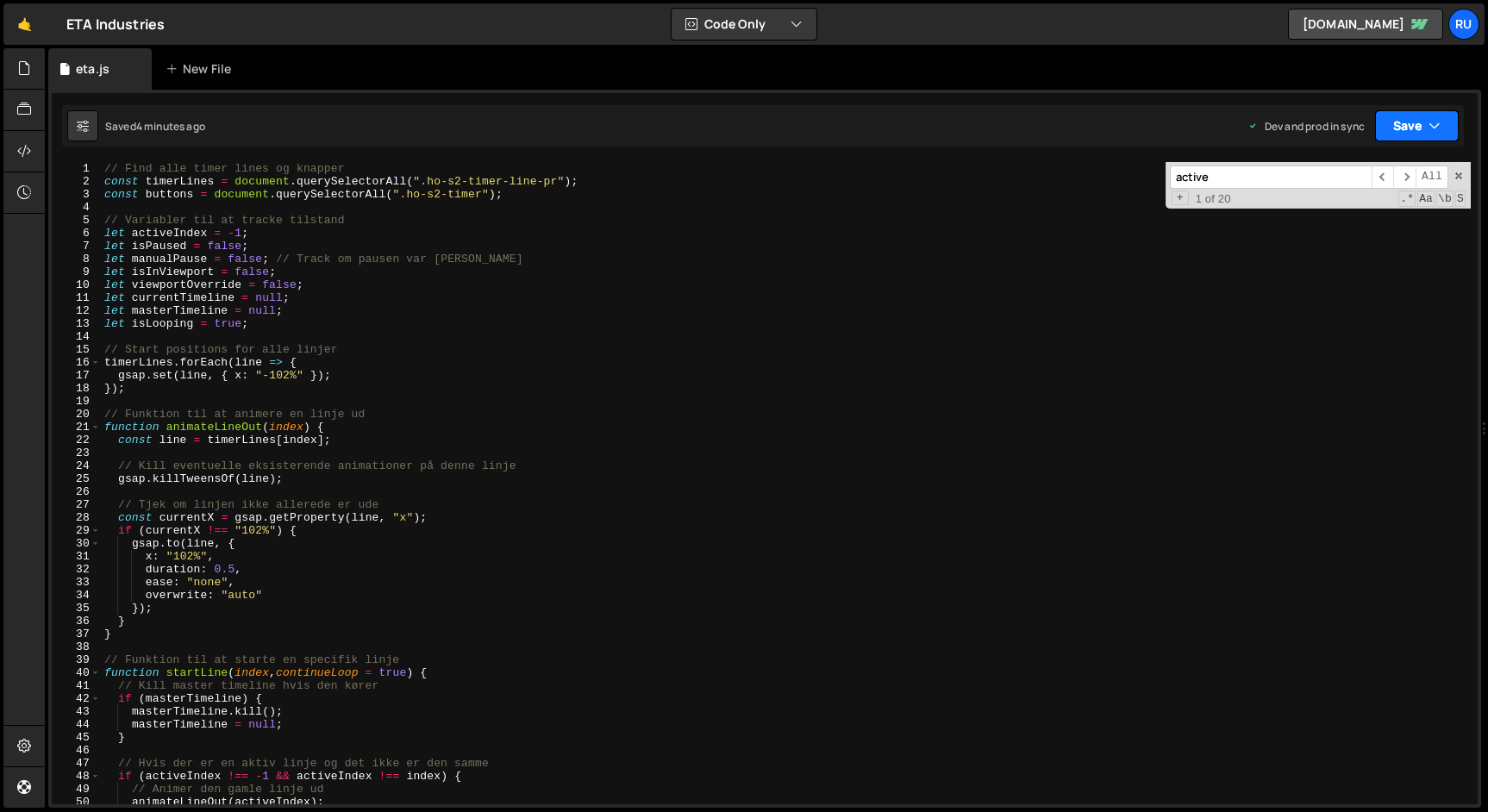
click at [1422, 129] on button "Save" at bounding box center [1417, 126] width 84 height 31
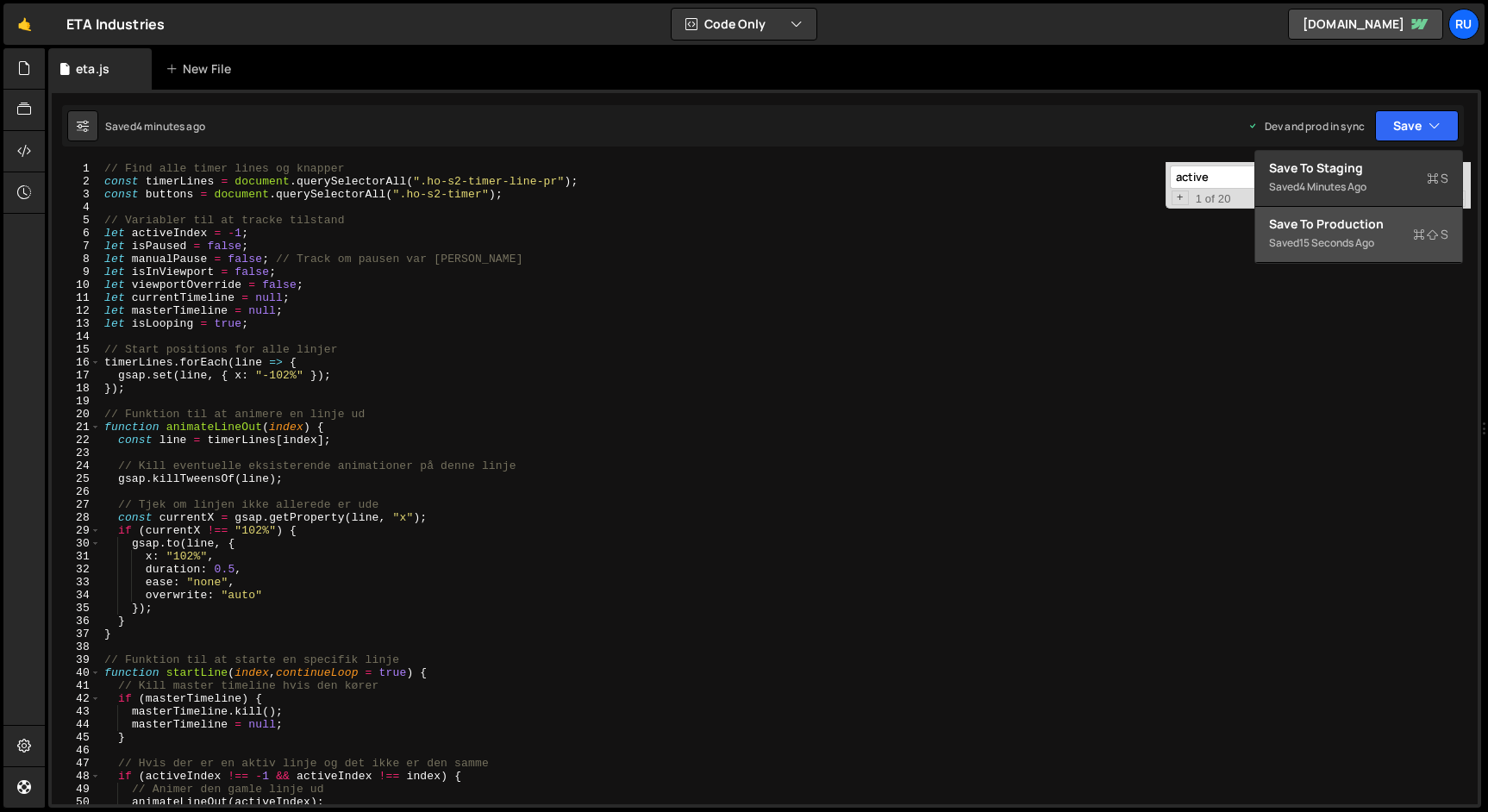
click at [1371, 237] on div "15 seconds ago" at bounding box center [1336, 242] width 75 height 15
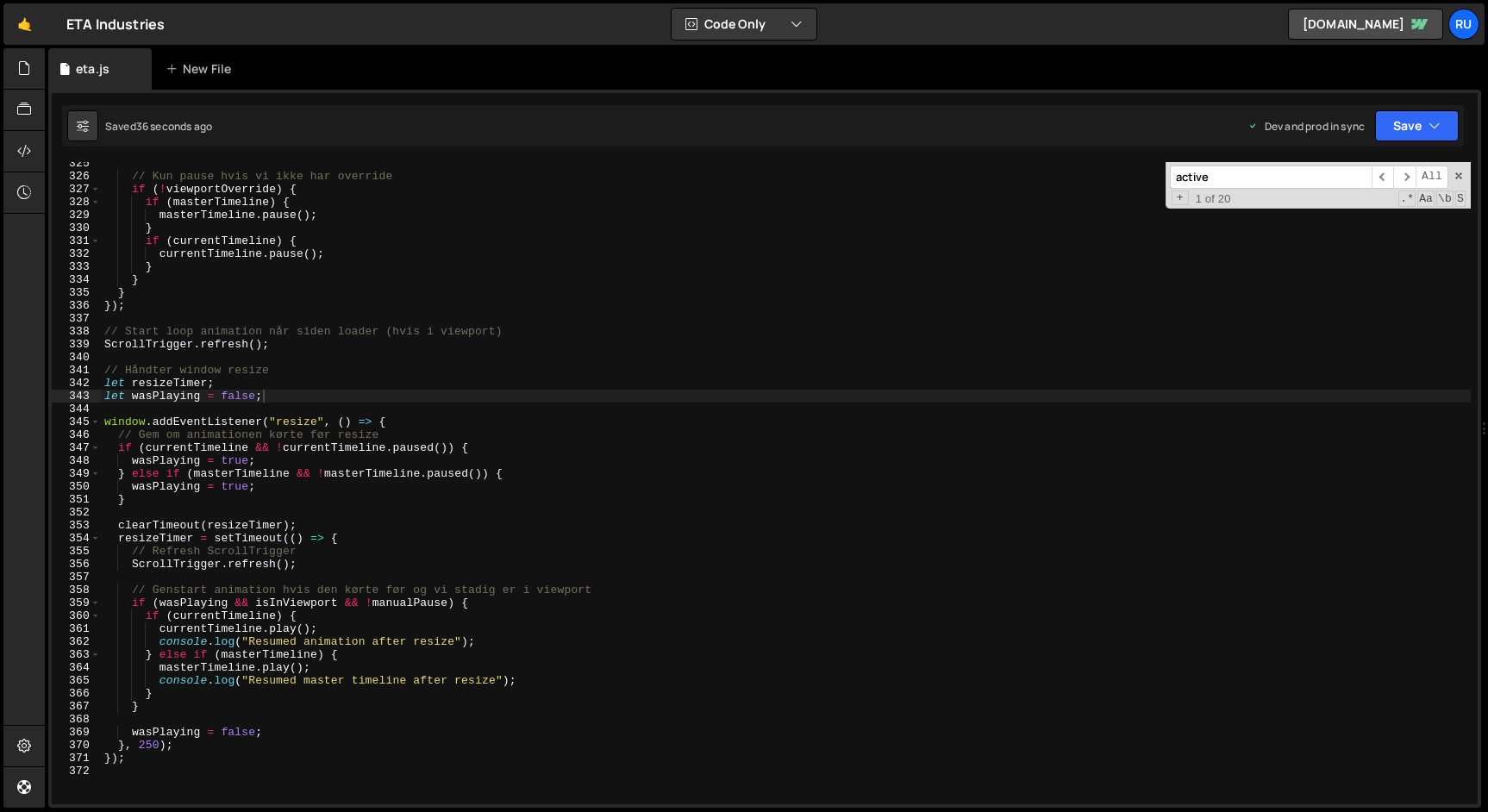
scroll to position [4481, 0]
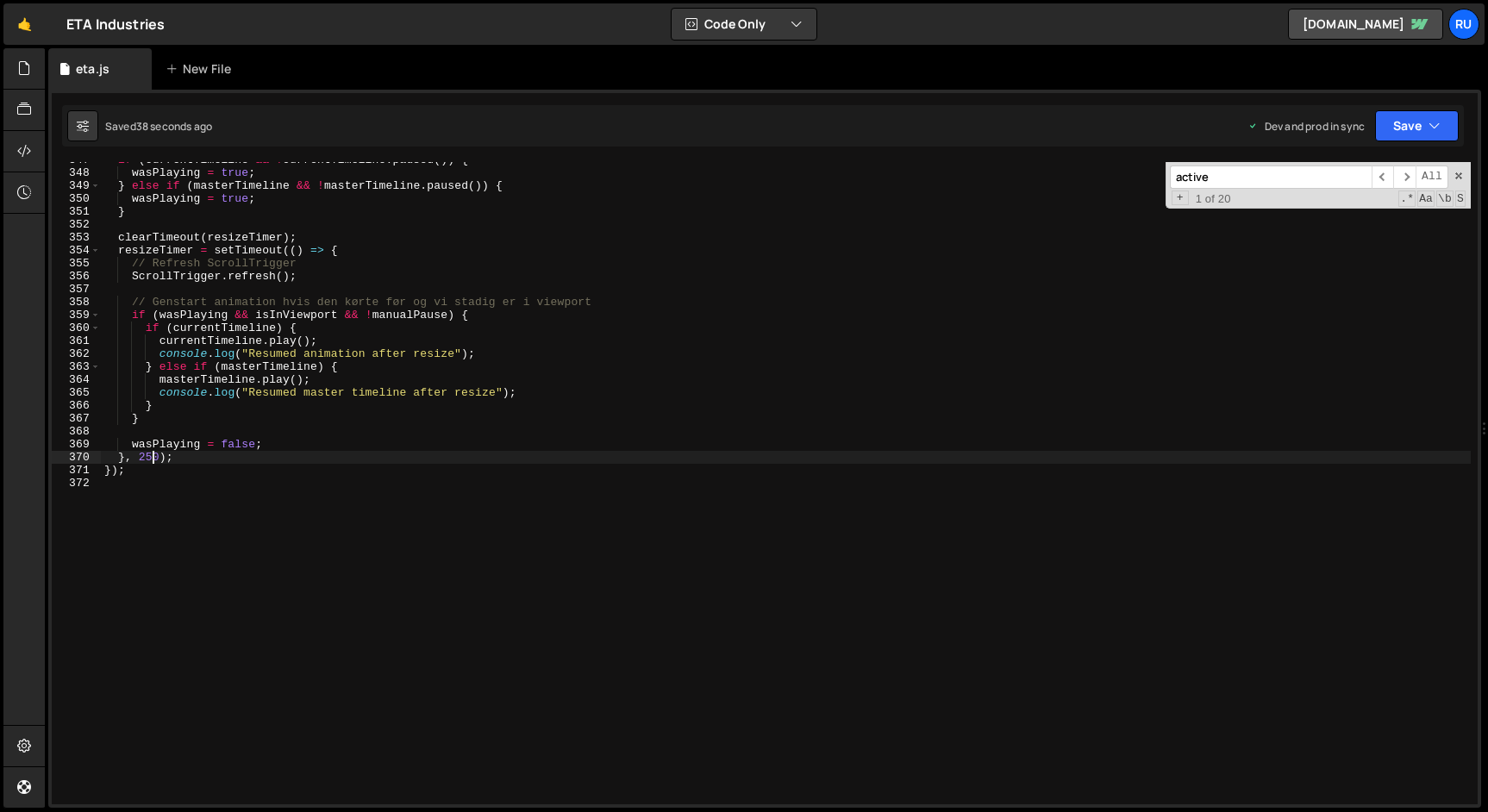
click at [149, 459] on div "if ( currentTimeline && ! currentTimeline . paused ( )) { wasPlaying = true ; }…" at bounding box center [785, 486] width 1370 height 668
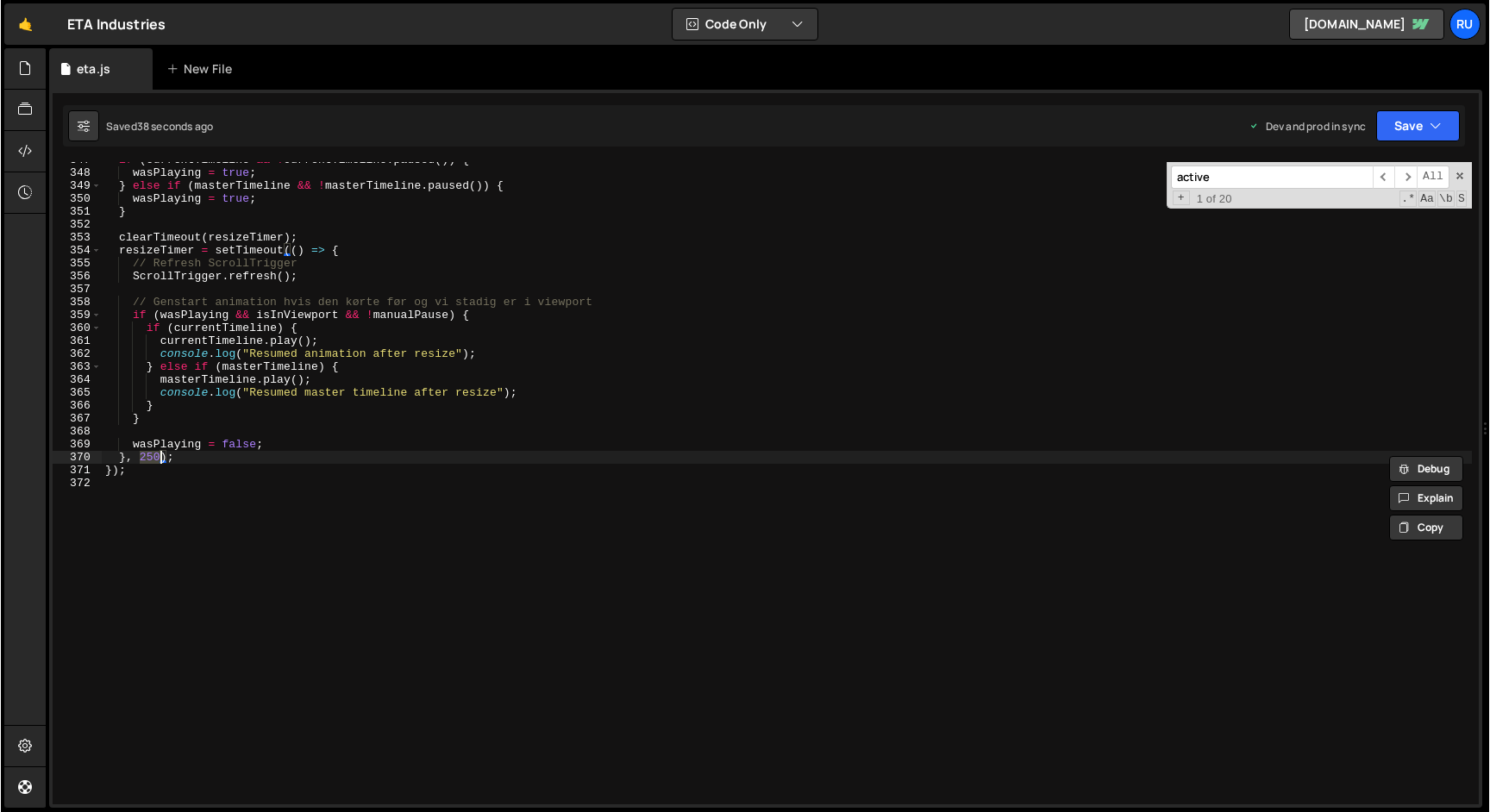
scroll to position [0, 3]
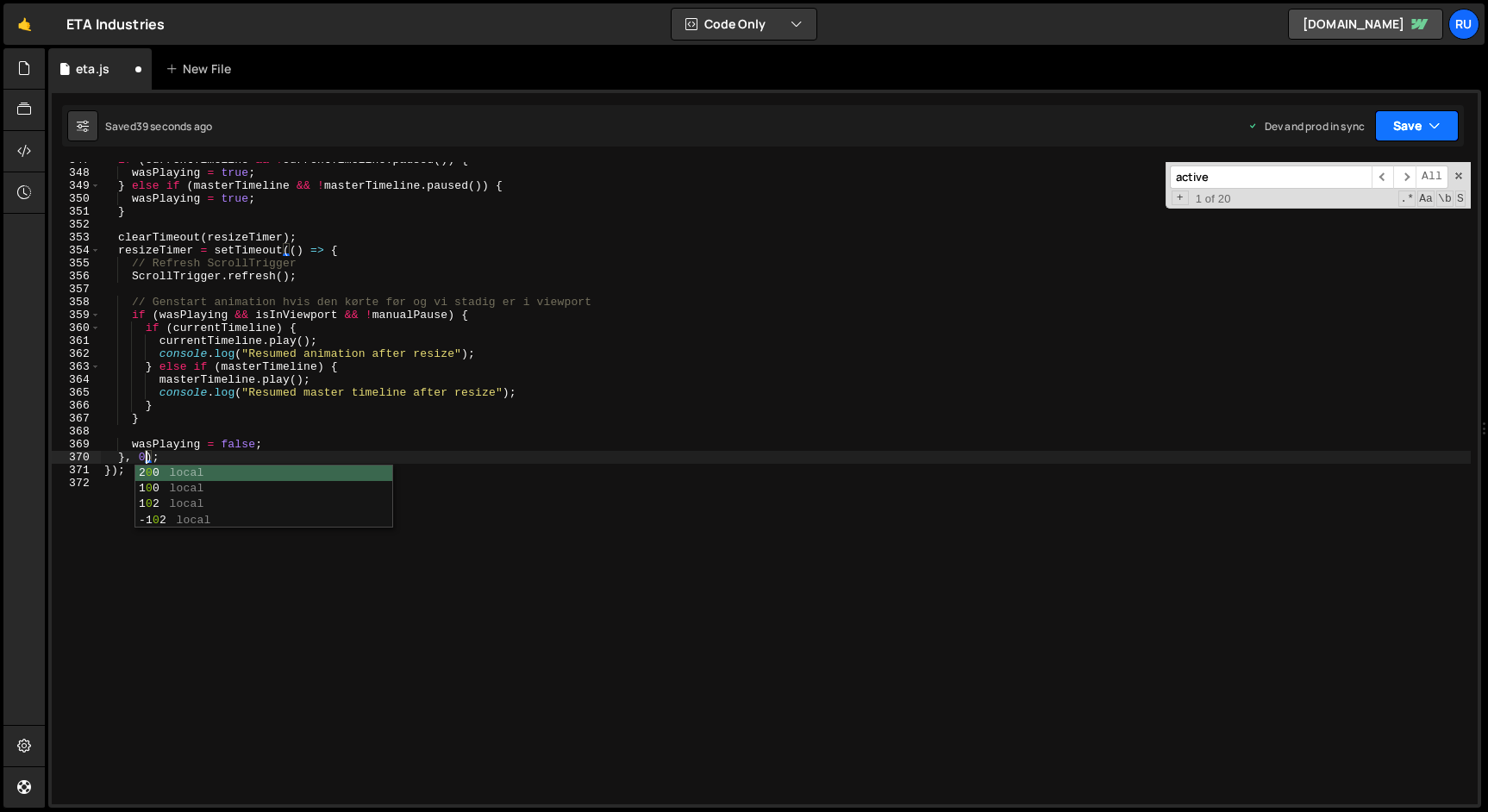
type textarea "}, 0);"
click at [1403, 119] on button "Save" at bounding box center [1417, 126] width 84 height 31
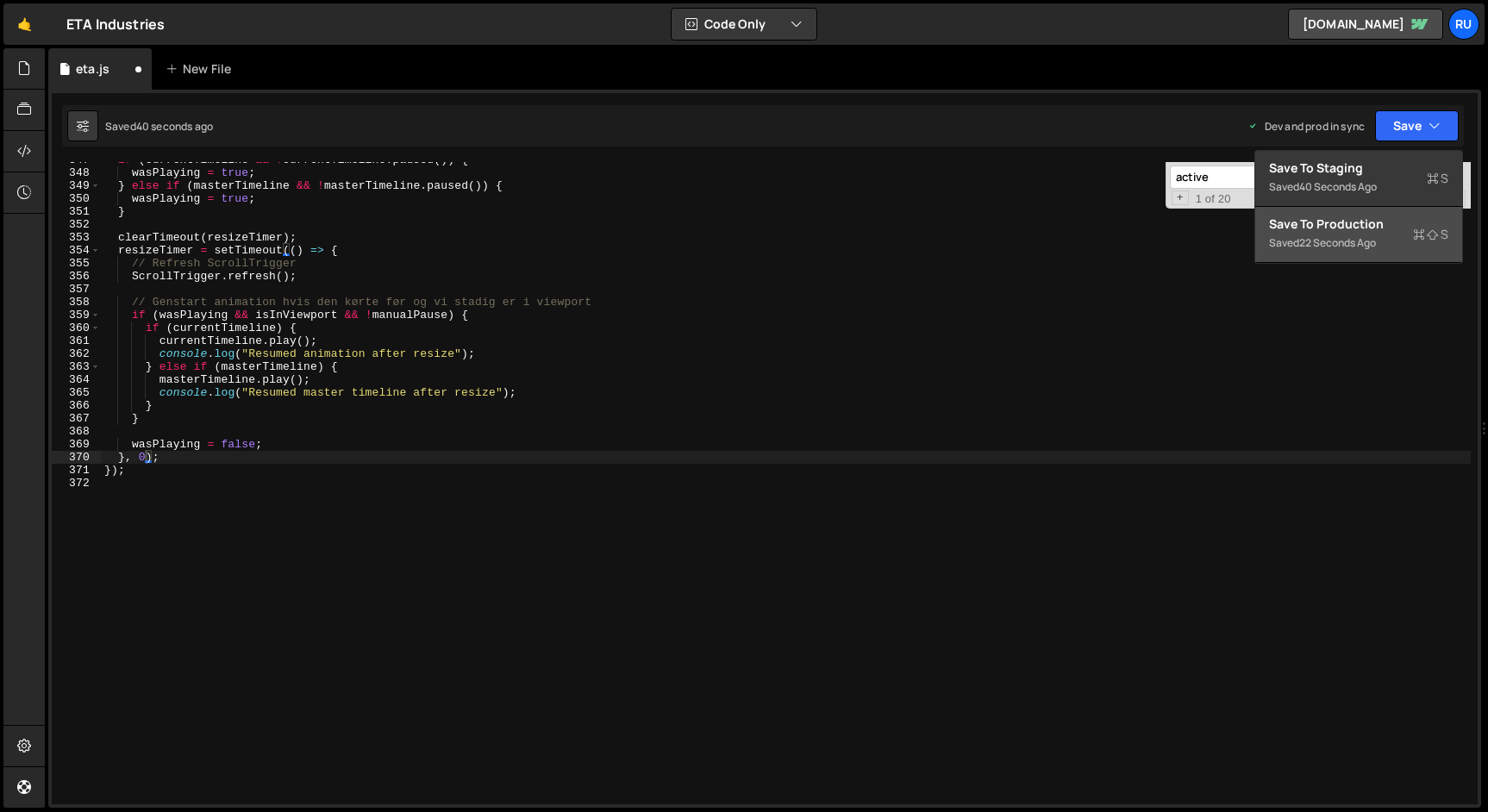
click at [1376, 237] on div "22 seconds ago" at bounding box center [1337, 242] width 77 height 15
